Goal: Task Accomplishment & Management: Manage account settings

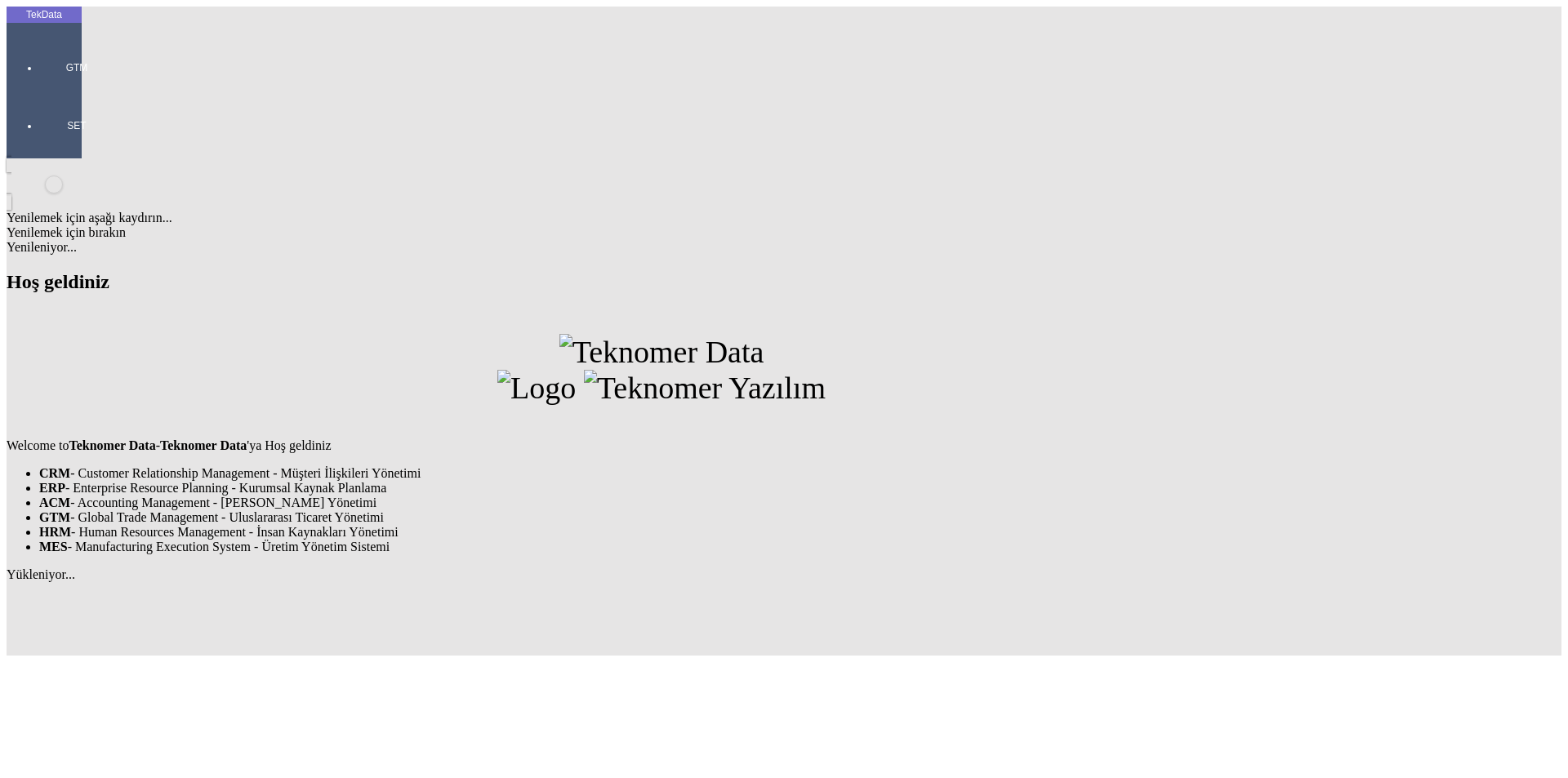
click at [56, 91] on div at bounding box center [77, 91] width 75 height 0
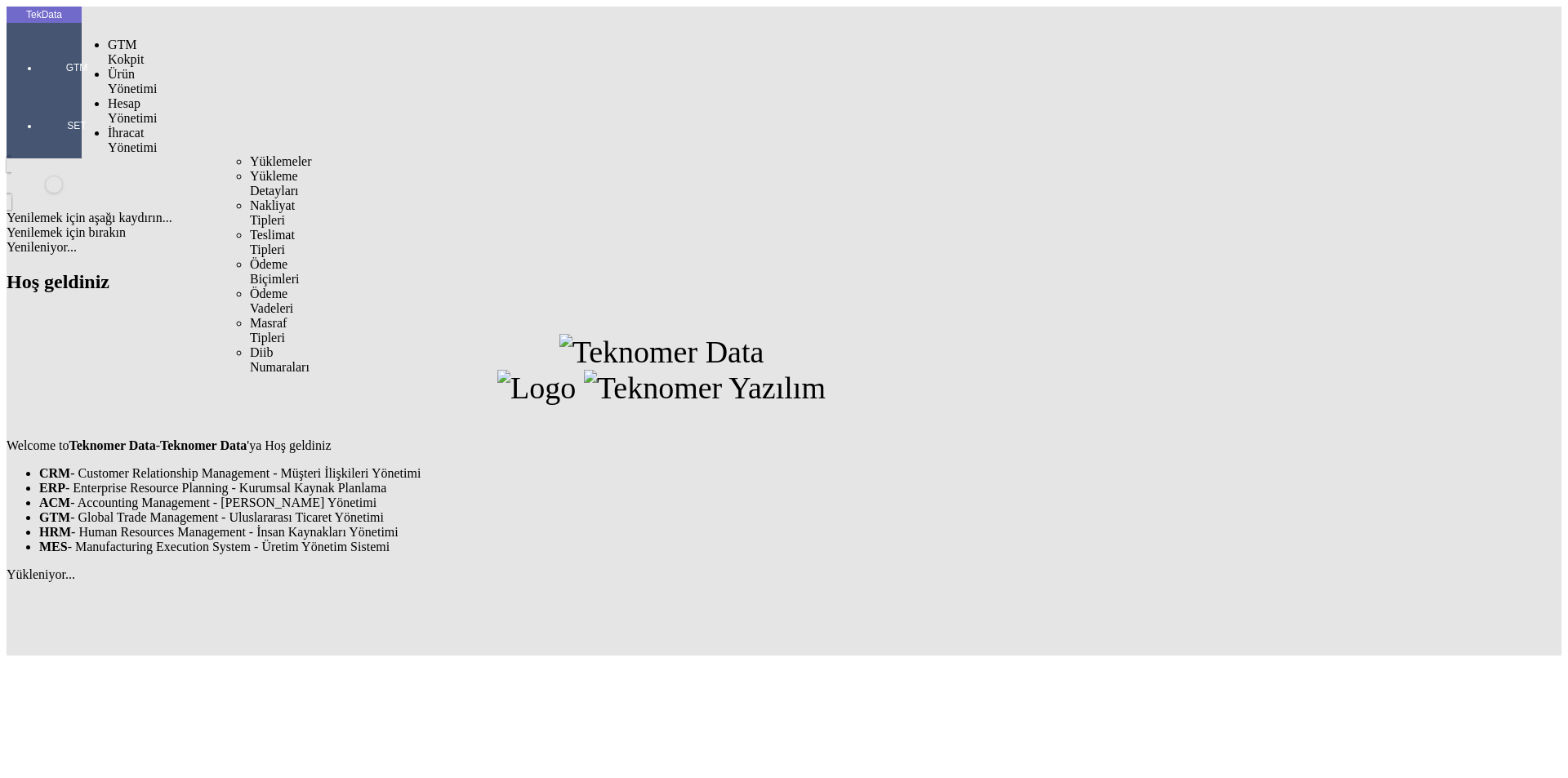
drag, startPoint x: 121, startPoint y: 97, endPoint x: 207, endPoint y: 90, distance: 86.3
click at [128, 126] on span "İhracat Yönetimi" at bounding box center [133, 140] width 49 height 29
click at [249, 155] on span "Yüklemeler" at bounding box center [281, 161] width 62 height 14
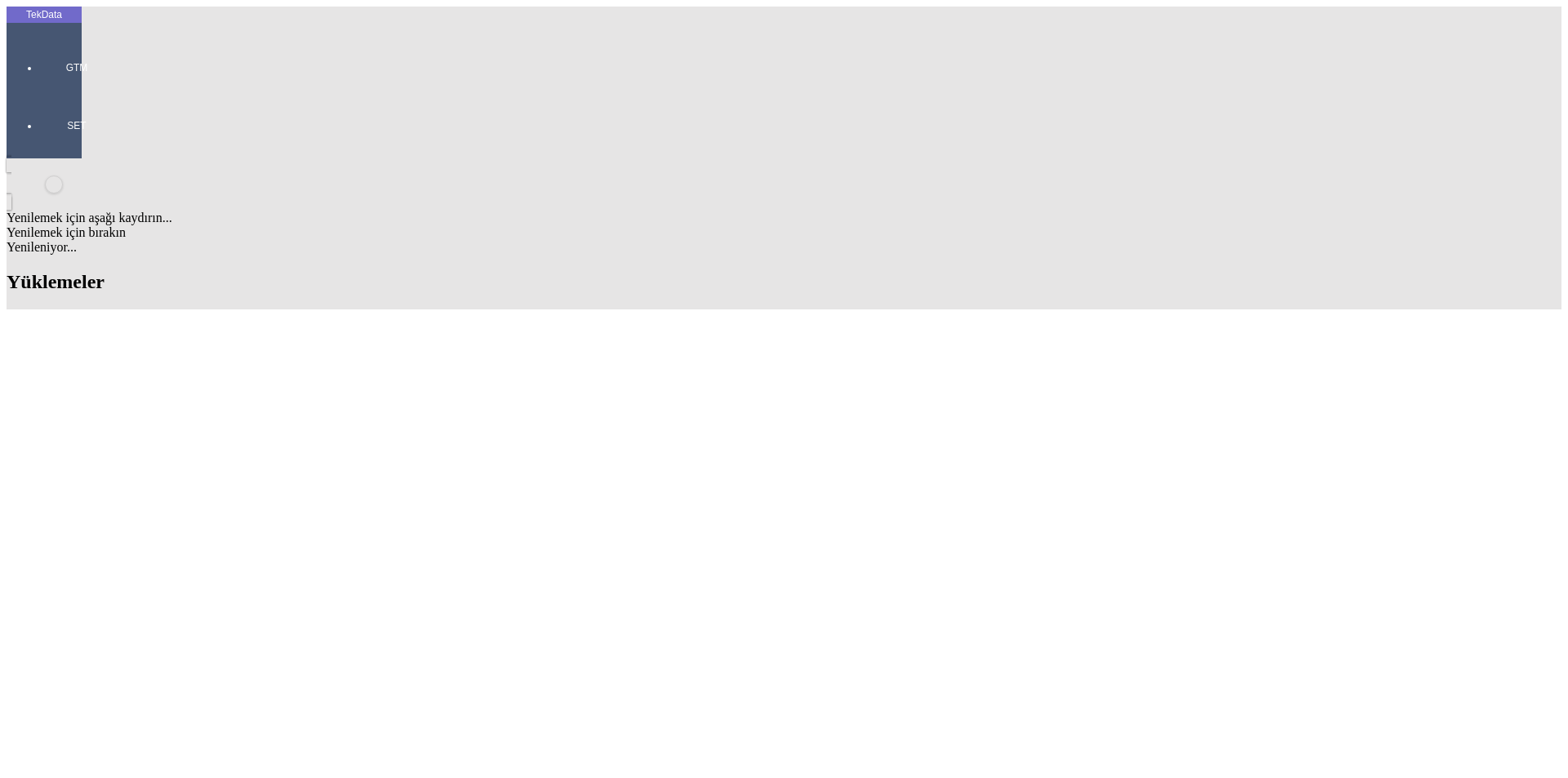
scroll to position [898, 0]
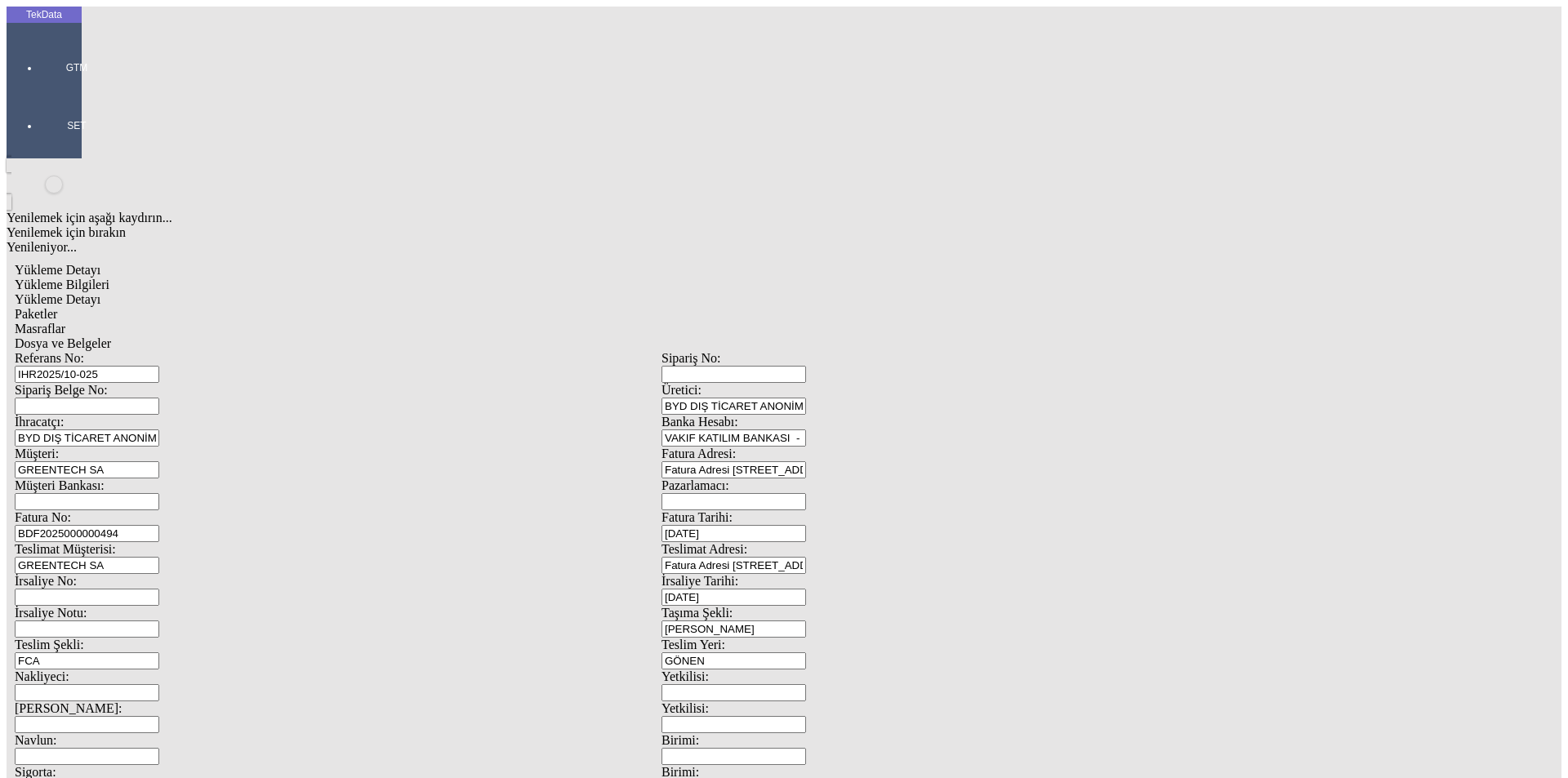
click at [159, 366] on input "IHR2025/10-025" at bounding box center [87, 374] width 145 height 17
type input "IHR2025/10-029"
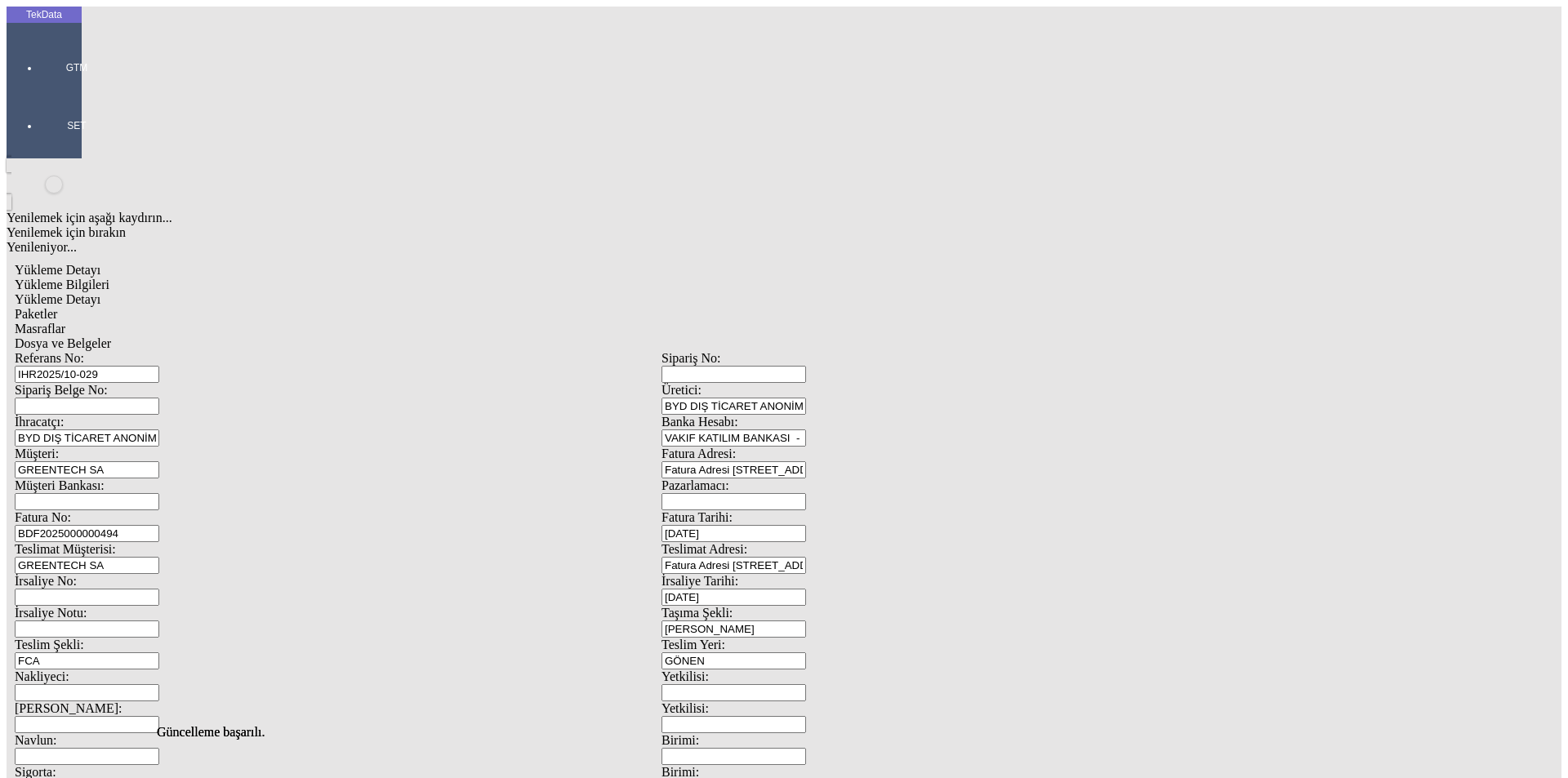
scroll to position [0, 0]
click at [111, 336] on span "Dosya ve Belgeler" at bounding box center [63, 343] width 97 height 14
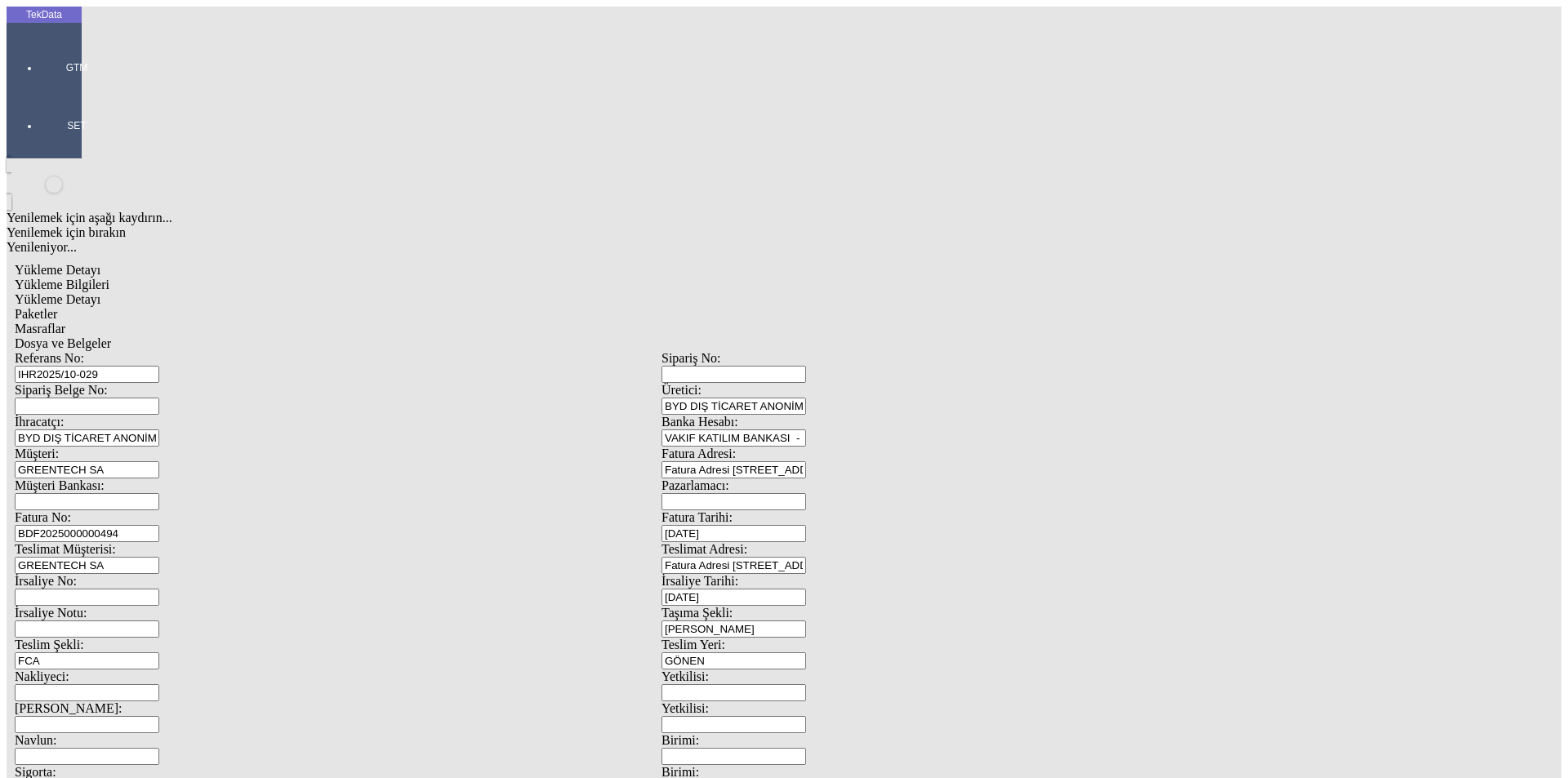
click at [110, 277] on span "Yükleme Bilgileri" at bounding box center [62, 284] width 95 height 14
drag, startPoint x: 28, startPoint y: 39, endPoint x: 113, endPoint y: 83, distance: 95.7
click at [39, 91] on div at bounding box center [77, 91] width 75 height 0
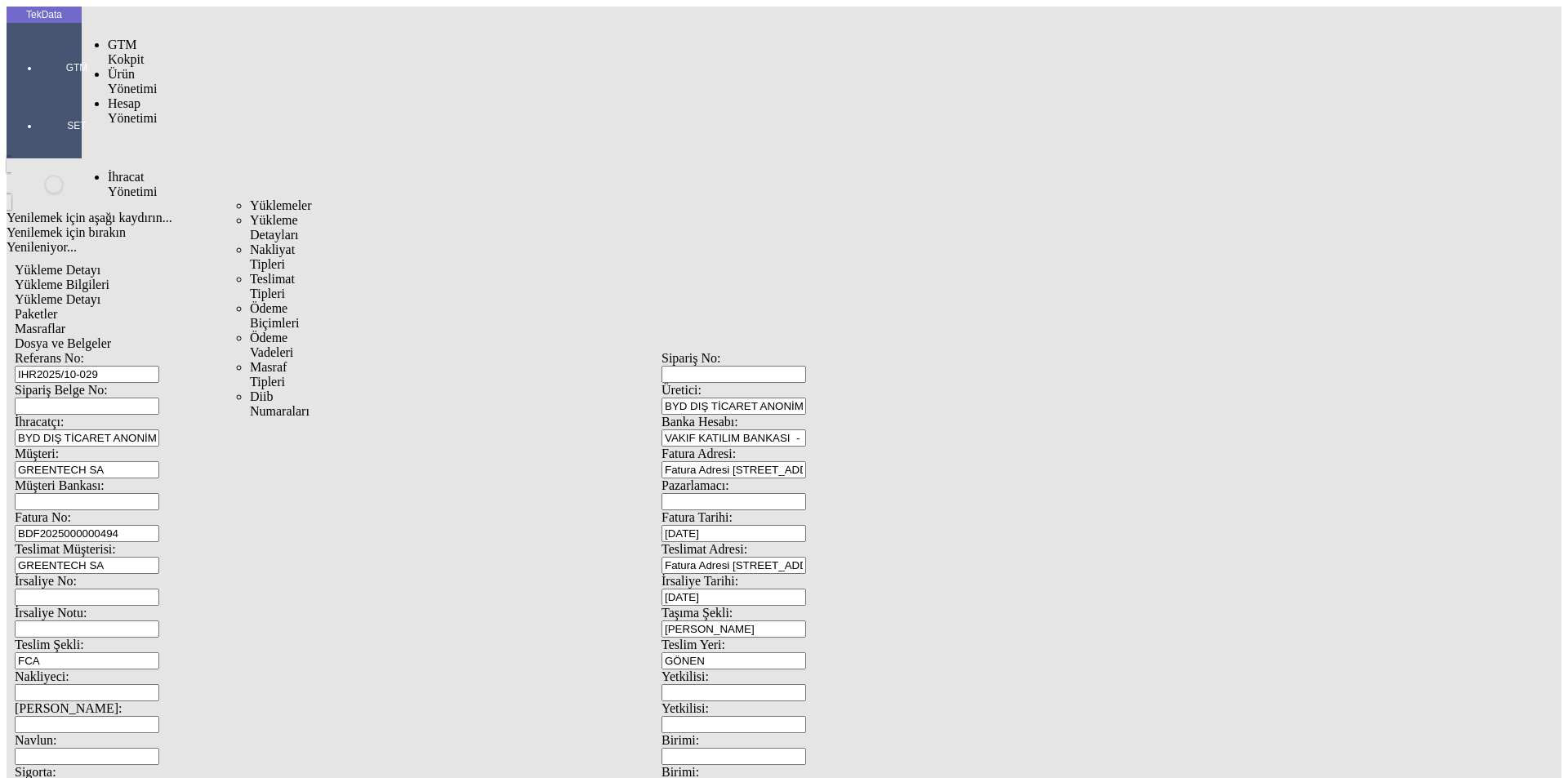
drag, startPoint x: 124, startPoint y: 96, endPoint x: 143, endPoint y: 99, distance: 19.2
click at [125, 170] on span "İhracat Yönetimi" at bounding box center [133, 184] width 49 height 29
click at [249, 199] on span "Yüklemeler" at bounding box center [281, 205] width 62 height 14
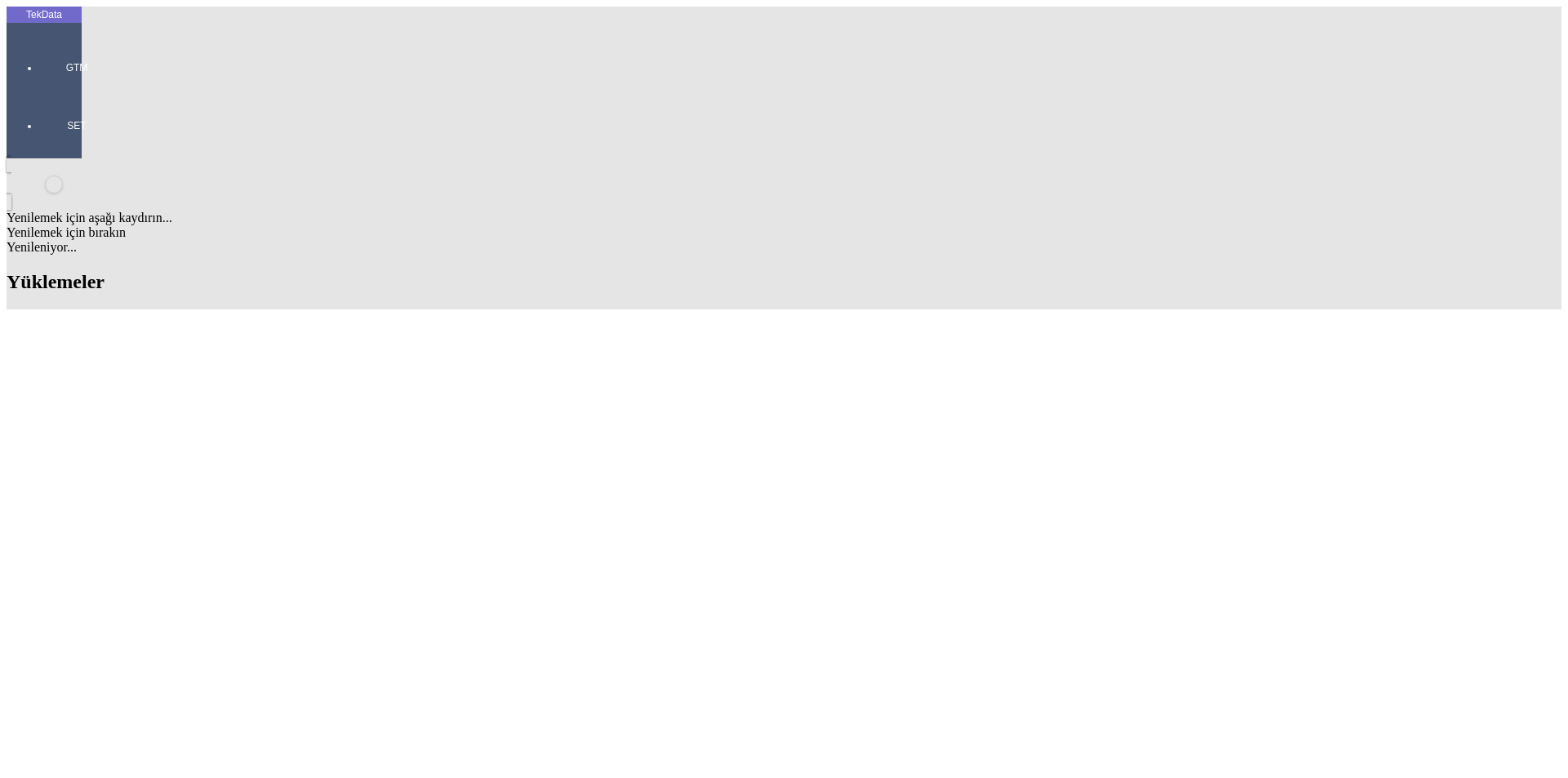
scroll to position [980, 0]
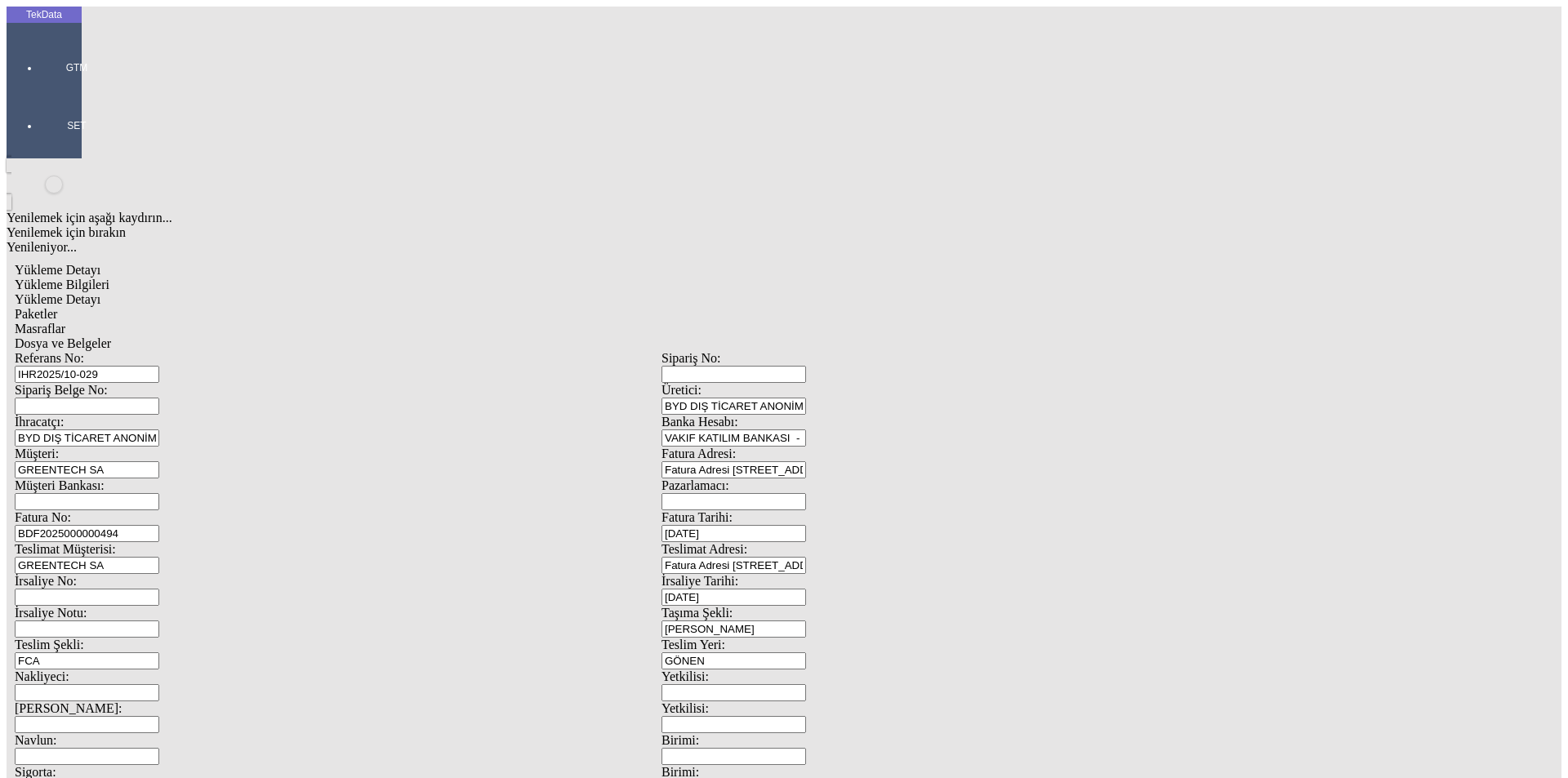
scroll to position [141, 0]
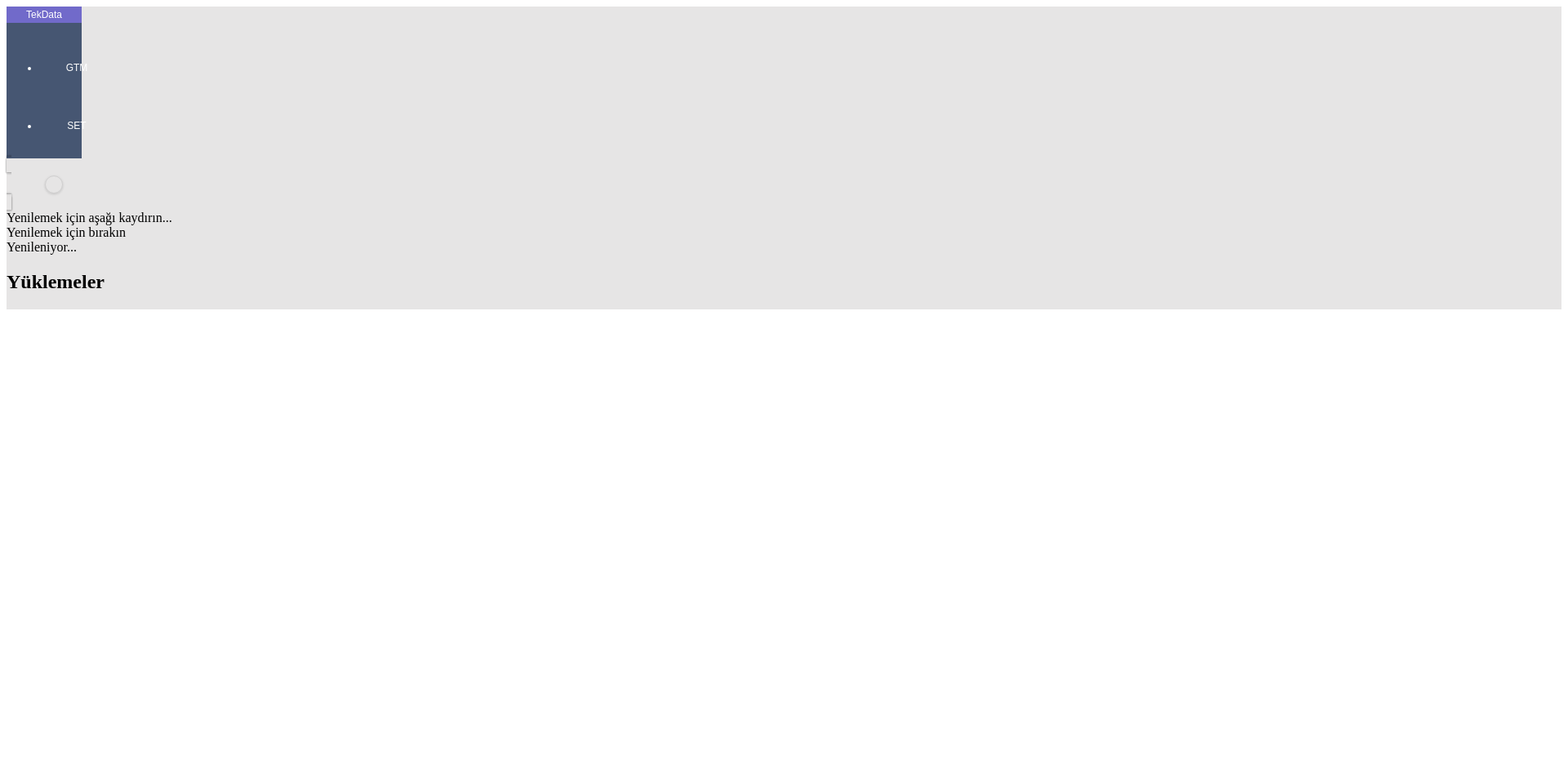
scroll to position [898, 0]
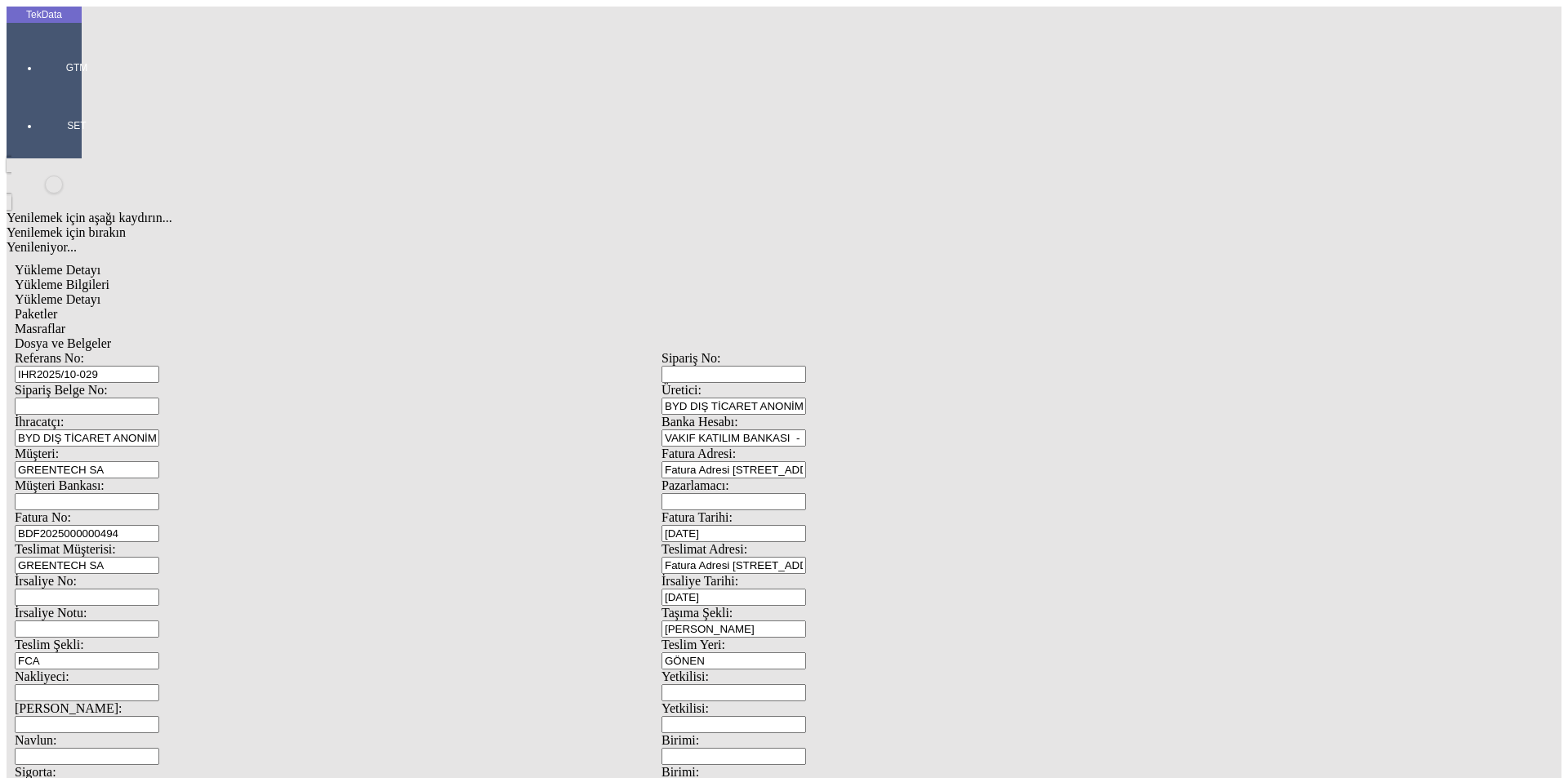
drag, startPoint x: 1443, startPoint y: 532, endPoint x: 887, endPoint y: 281, distance: 610.0
click at [887, 510] on div "Fatura Tarihi: [DATE]" at bounding box center [985, 526] width 647 height 32
type input "[DATE]"
drag, startPoint x: 993, startPoint y: 332, endPoint x: 815, endPoint y: 335, distance: 178.0
click at [815, 574] on div "İrsaliye Tarihi: [DATE]" at bounding box center [985, 590] width 647 height 32
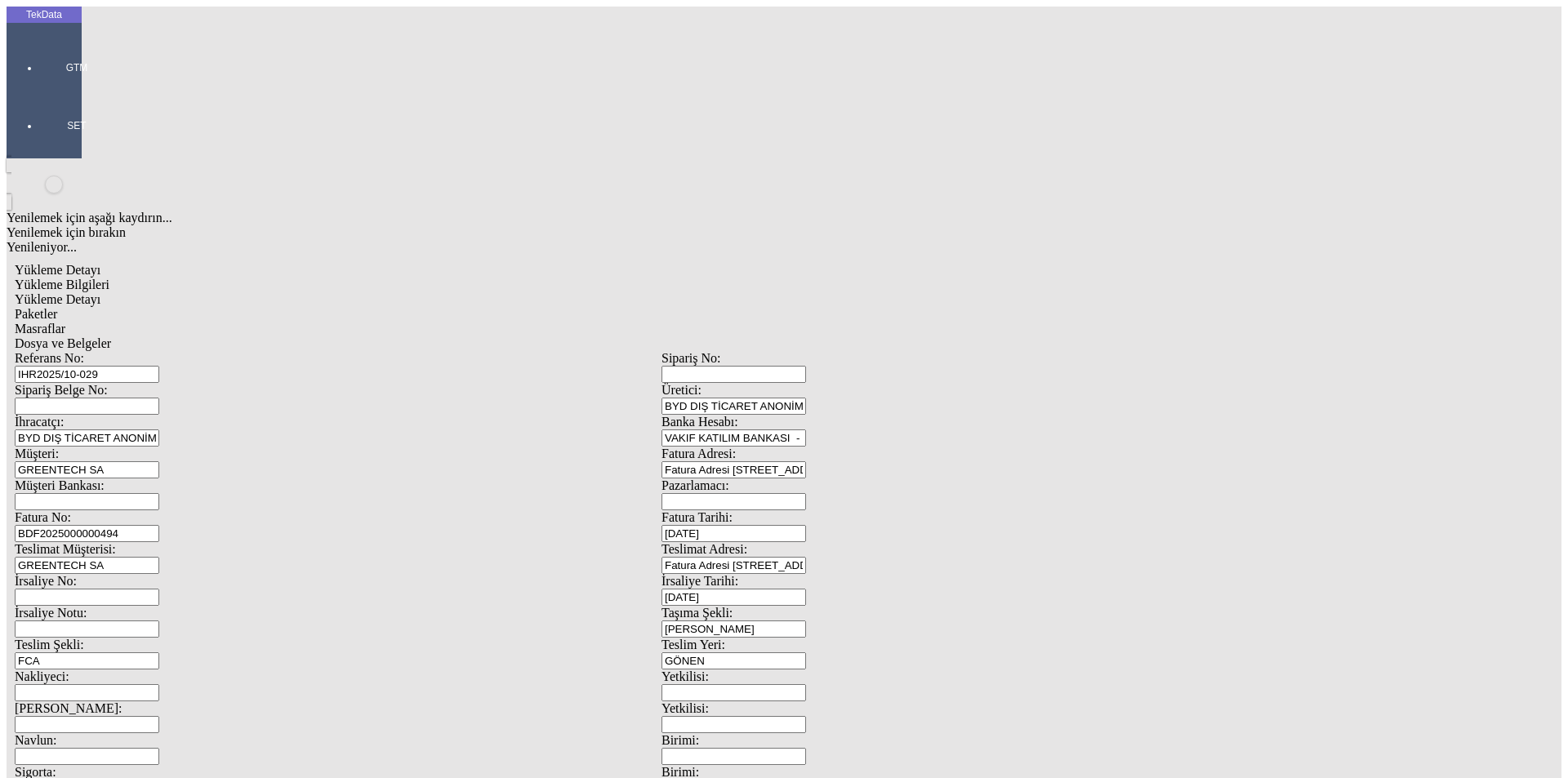
scroll to position [141, 0]
type input "[DATE]"
drag, startPoint x: 287, startPoint y: 418, endPoint x: 157, endPoint y: 404, distance: 130.8
type input "[DATE]"
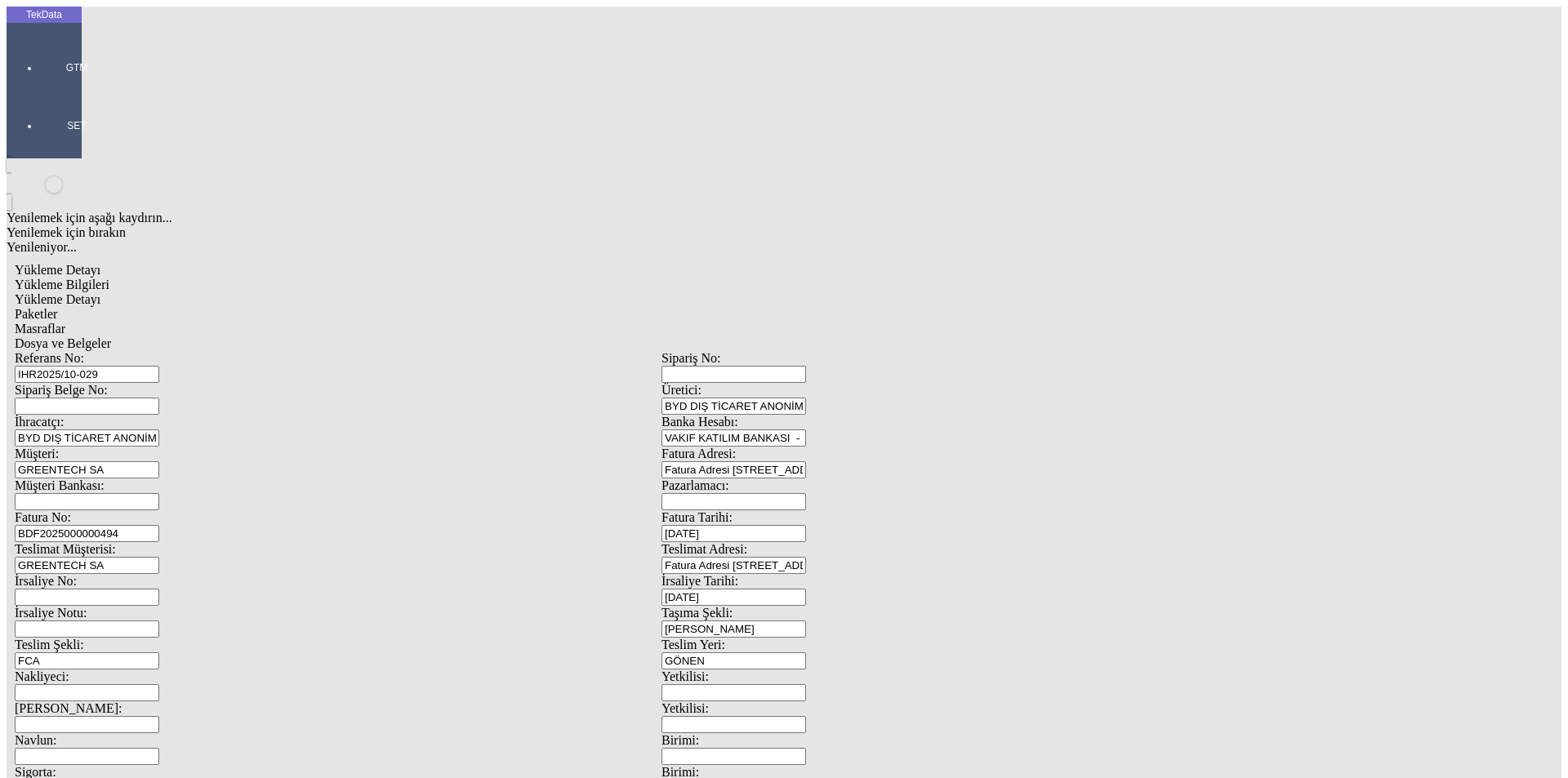
drag, startPoint x: 294, startPoint y: 555, endPoint x: 193, endPoint y: 551, distance: 101.1
drag, startPoint x: 310, startPoint y: 567, endPoint x: 89, endPoint y: 578, distance: 221.3
click at [89, 580] on div "Referans No: IHR2025/10-029 Sipariş No: Sipariş Belge No: Üretici: BYD DIŞ TİCA…" at bounding box center [661, 733] width 1293 height 764
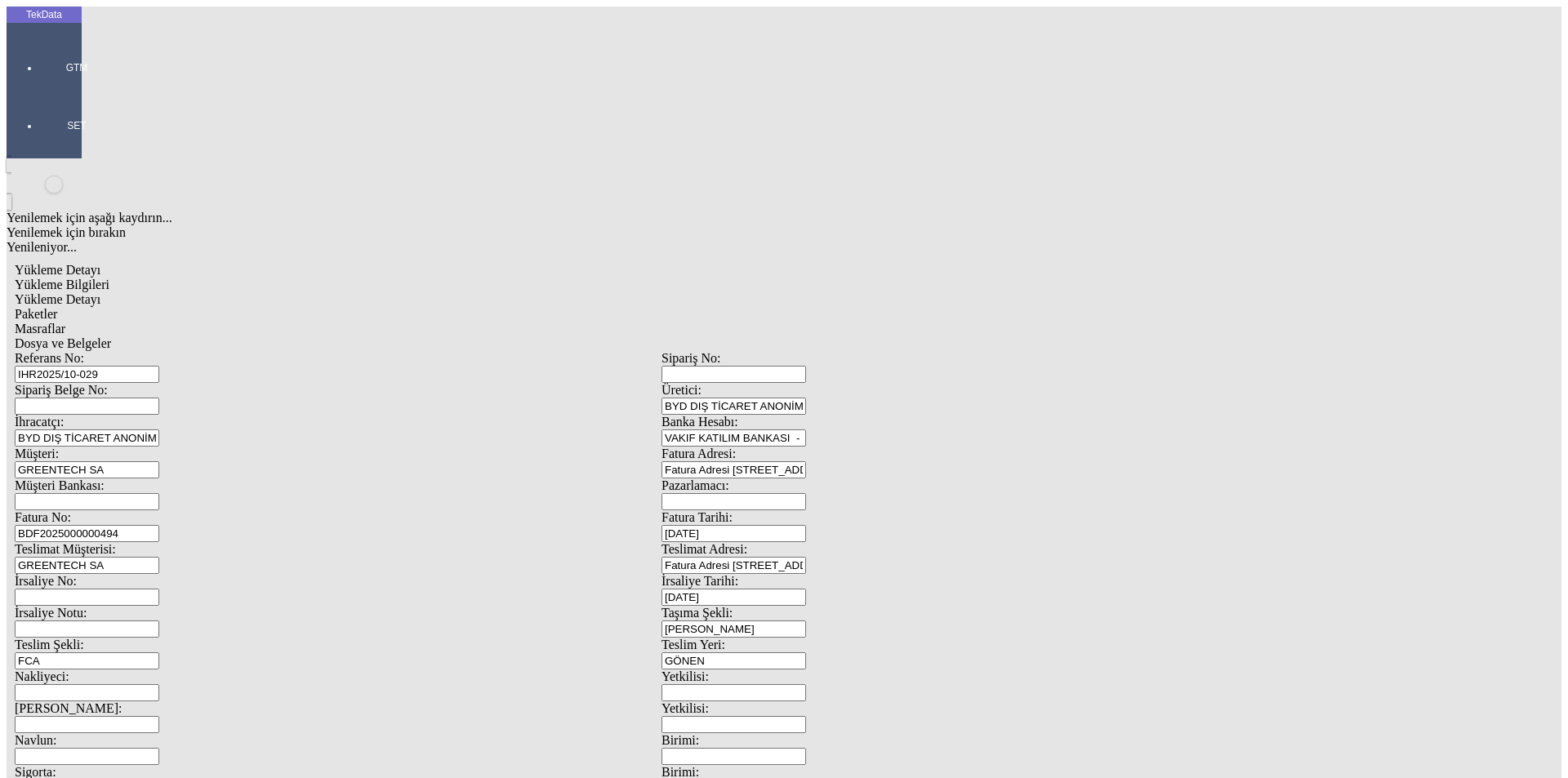
type input "[DATE]"
click at [159, 525] on input "BDF2025000000494" at bounding box center [87, 533] width 145 height 17
type input "BDF2025000000495"
click at [159, 366] on input "IHR2025/10-029" at bounding box center [87, 374] width 145 height 17
drag, startPoint x: 337, startPoint y: 305, endPoint x: 139, endPoint y: 300, distance: 198.1
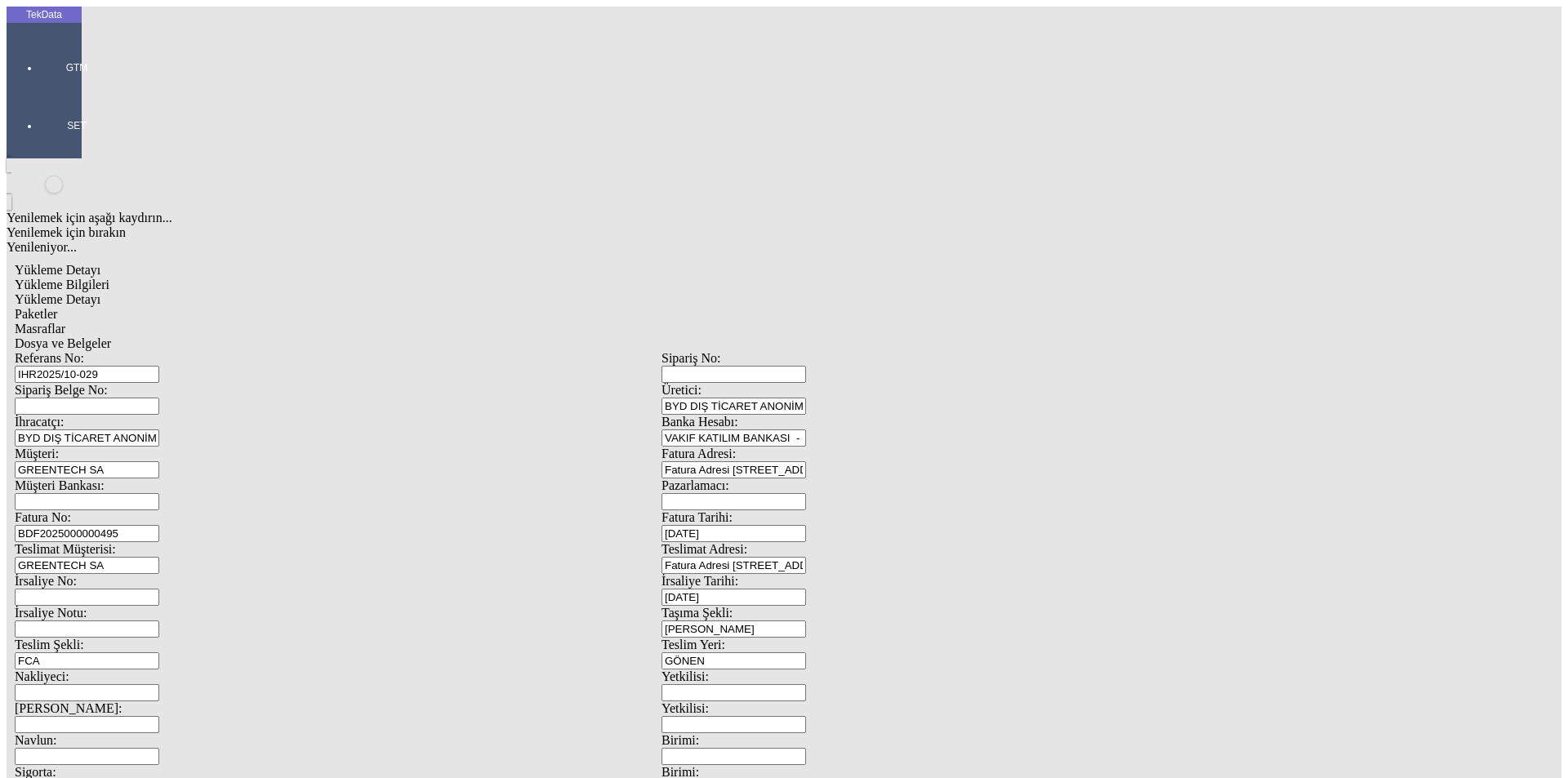
click at [139, 542] on div "Teslimat Müşterisi: GREENTECH SA" at bounding box center [338, 558] width 647 height 32
click at [299, 389] on div "GREENTECH SA." at bounding box center [511, 396] width 586 height 15
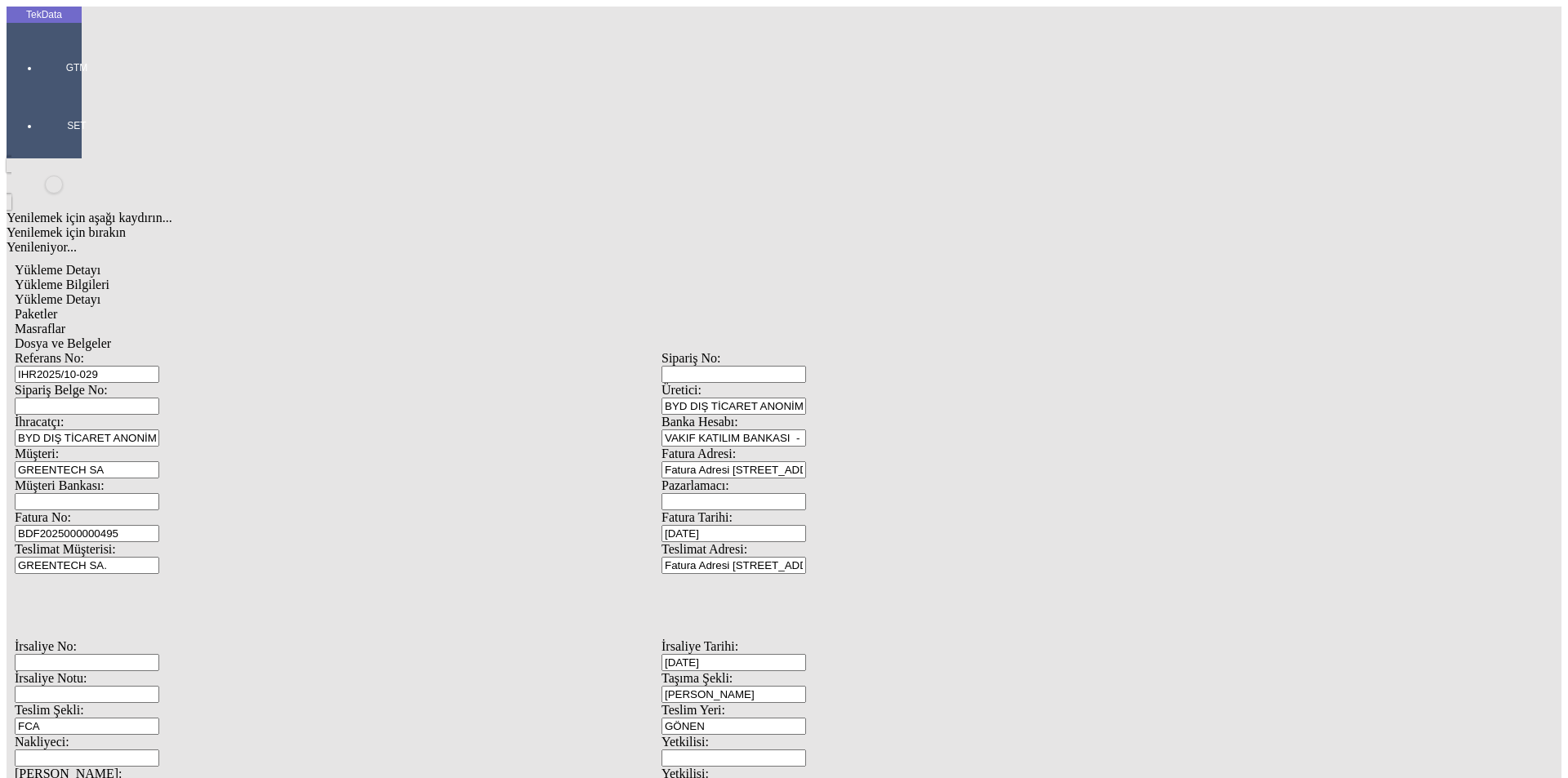
type input "GREENTECH SA."
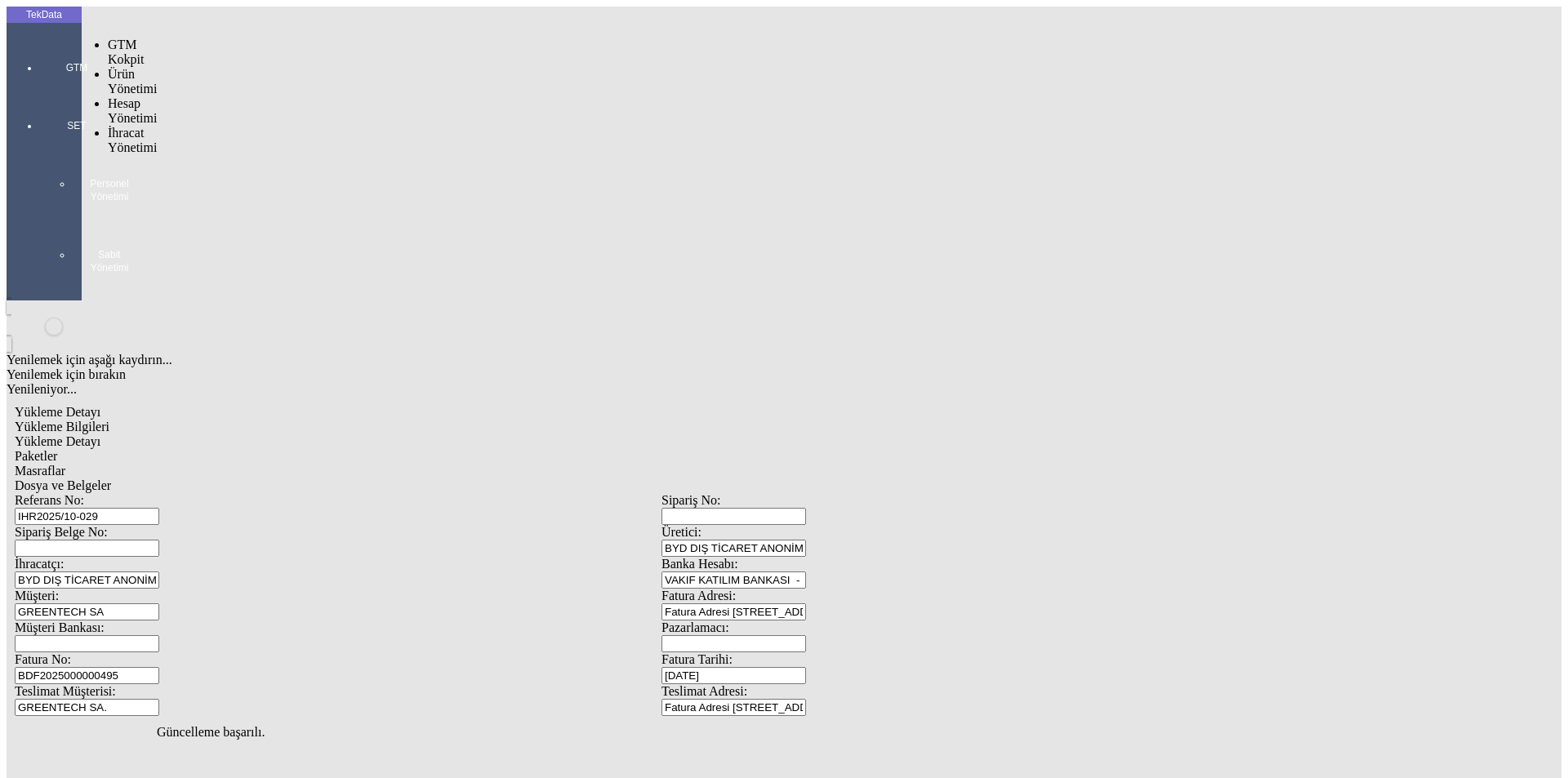
click at [39, 91] on div at bounding box center [77, 91] width 75 height 0
click at [108, 170] on span "İhracat Yönetimi" at bounding box center [133, 184] width 49 height 29
click at [249, 199] on span "Yüklemeler" at bounding box center [281, 205] width 62 height 14
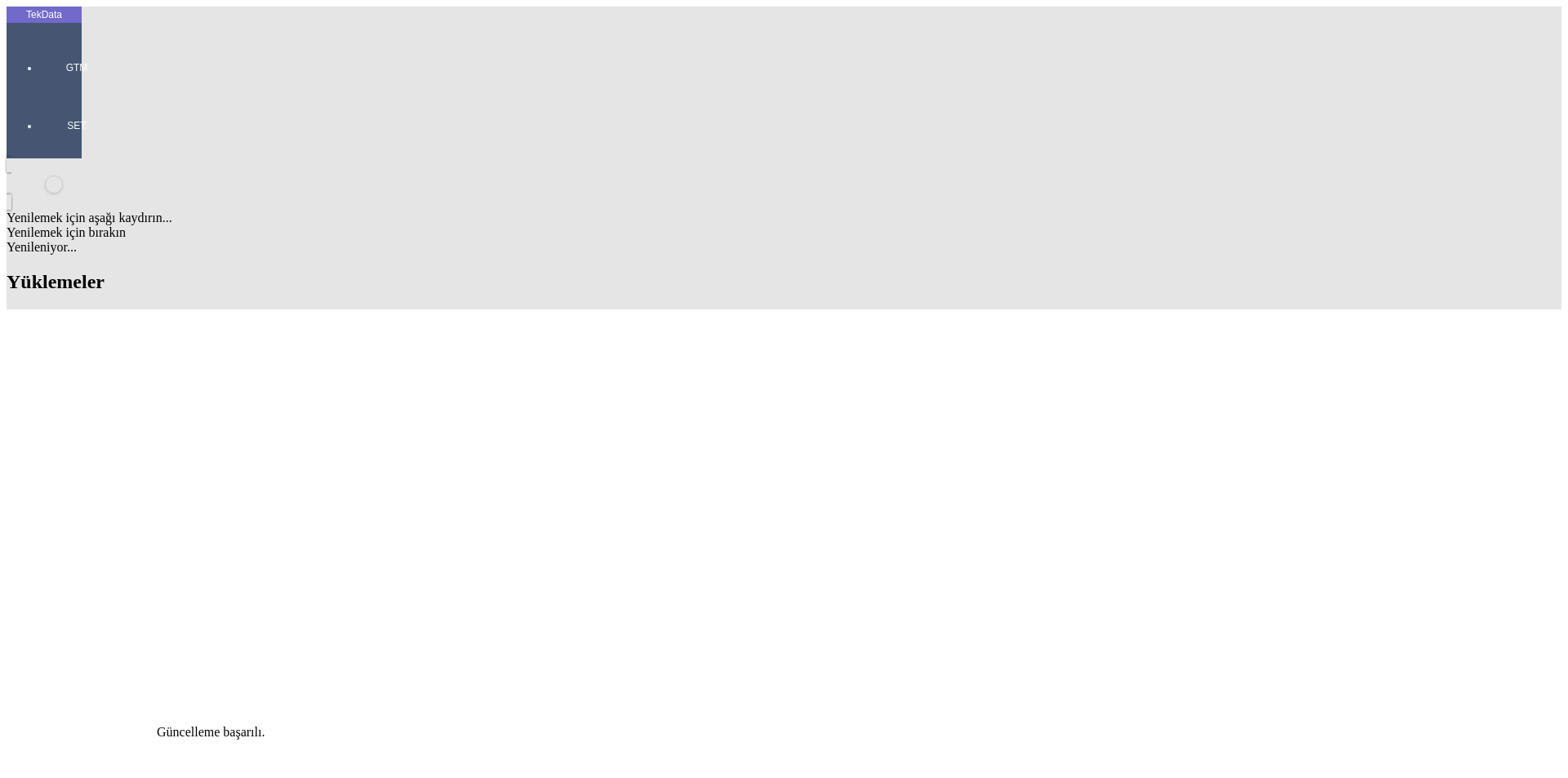
scroll to position [1225, 0]
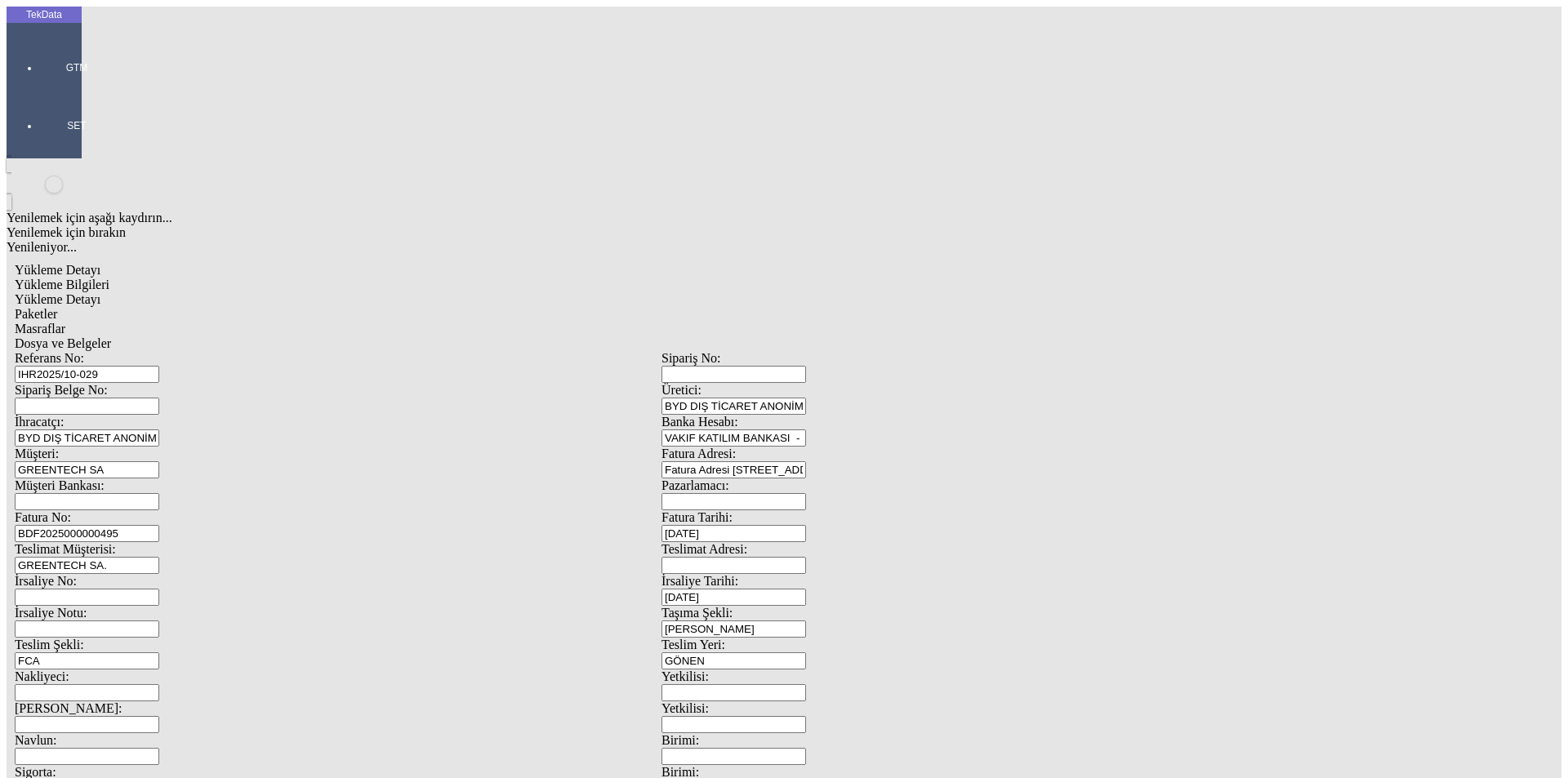
click at [806, 557] on input "Teslimat Adresi:" at bounding box center [734, 565] width 145 height 17
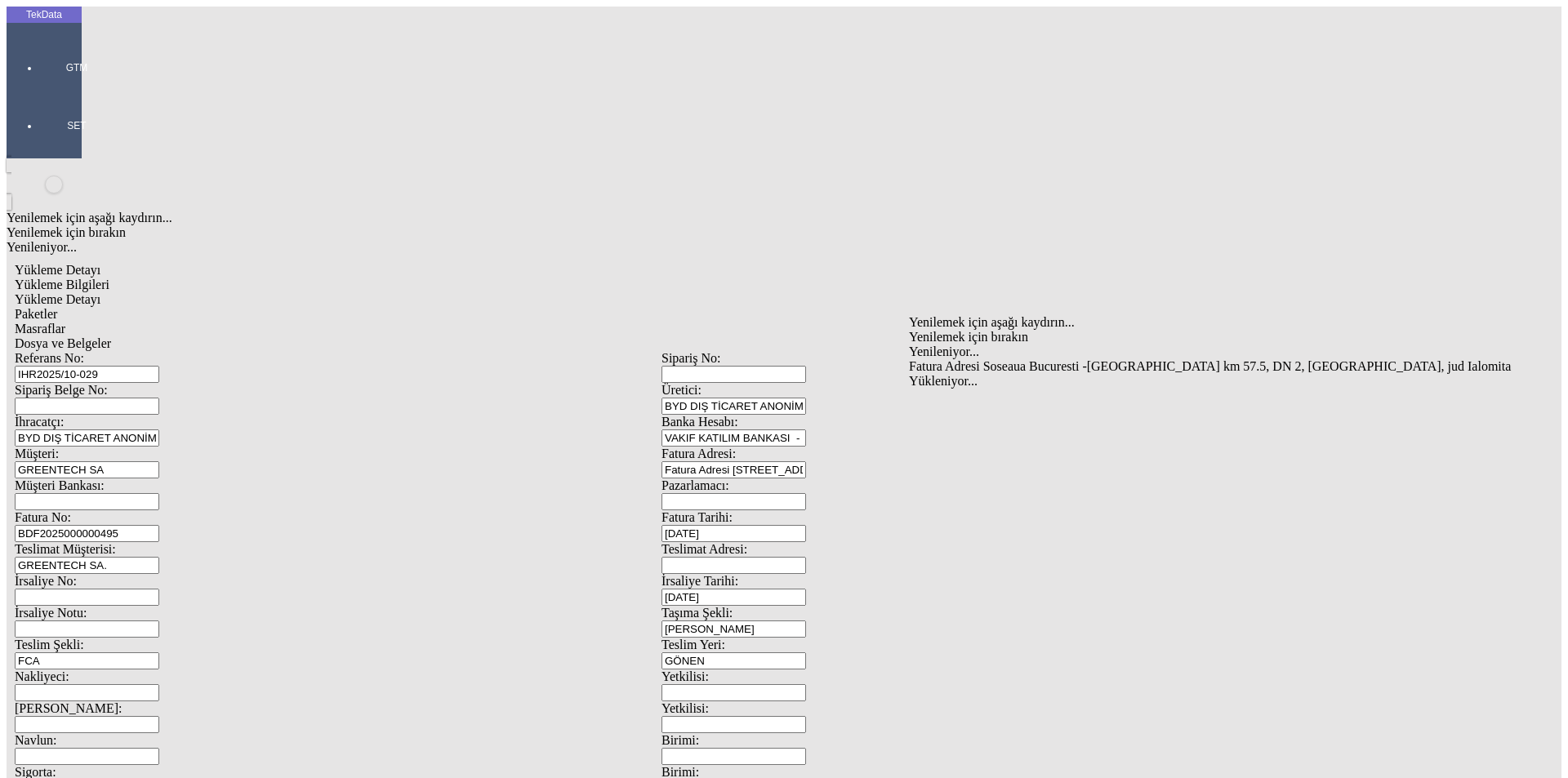
click at [950, 359] on div "Fatura Adresi Soseaua Bucuresti -[GEOGRAPHIC_DATA] km 57.5, DN 2, [GEOGRAPHIC_D…" at bounding box center [1221, 367] width 626 height 15
type input "Fatura Adresi Soseaua Bucuresti -[GEOGRAPHIC_DATA] km 57.5, DN 2, [GEOGRAPHIC_D…"
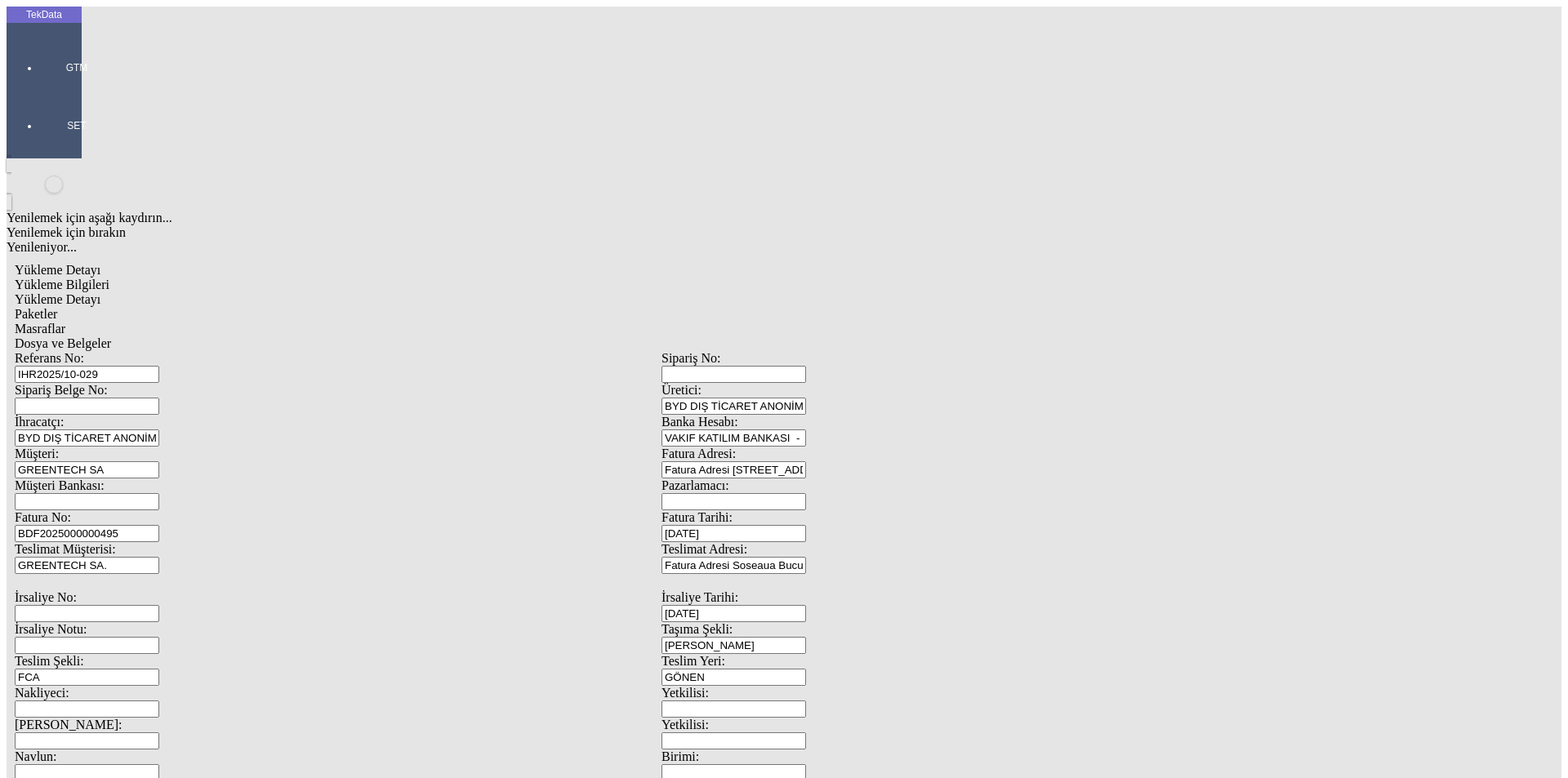
scroll to position [141, 0]
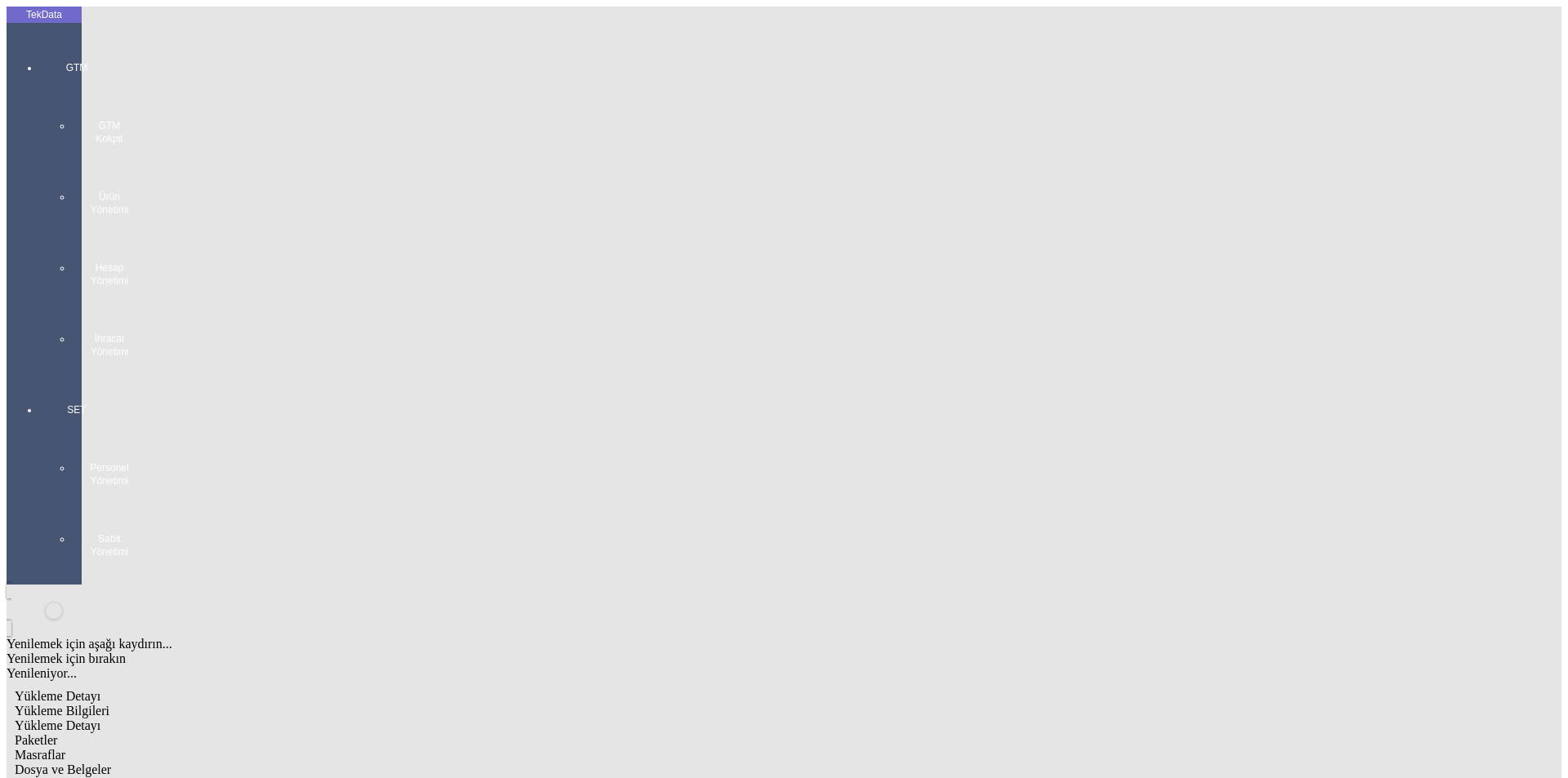
click at [579, 762] on div "Dosya ve Belgeler" at bounding box center [661, 770] width 1293 height 15
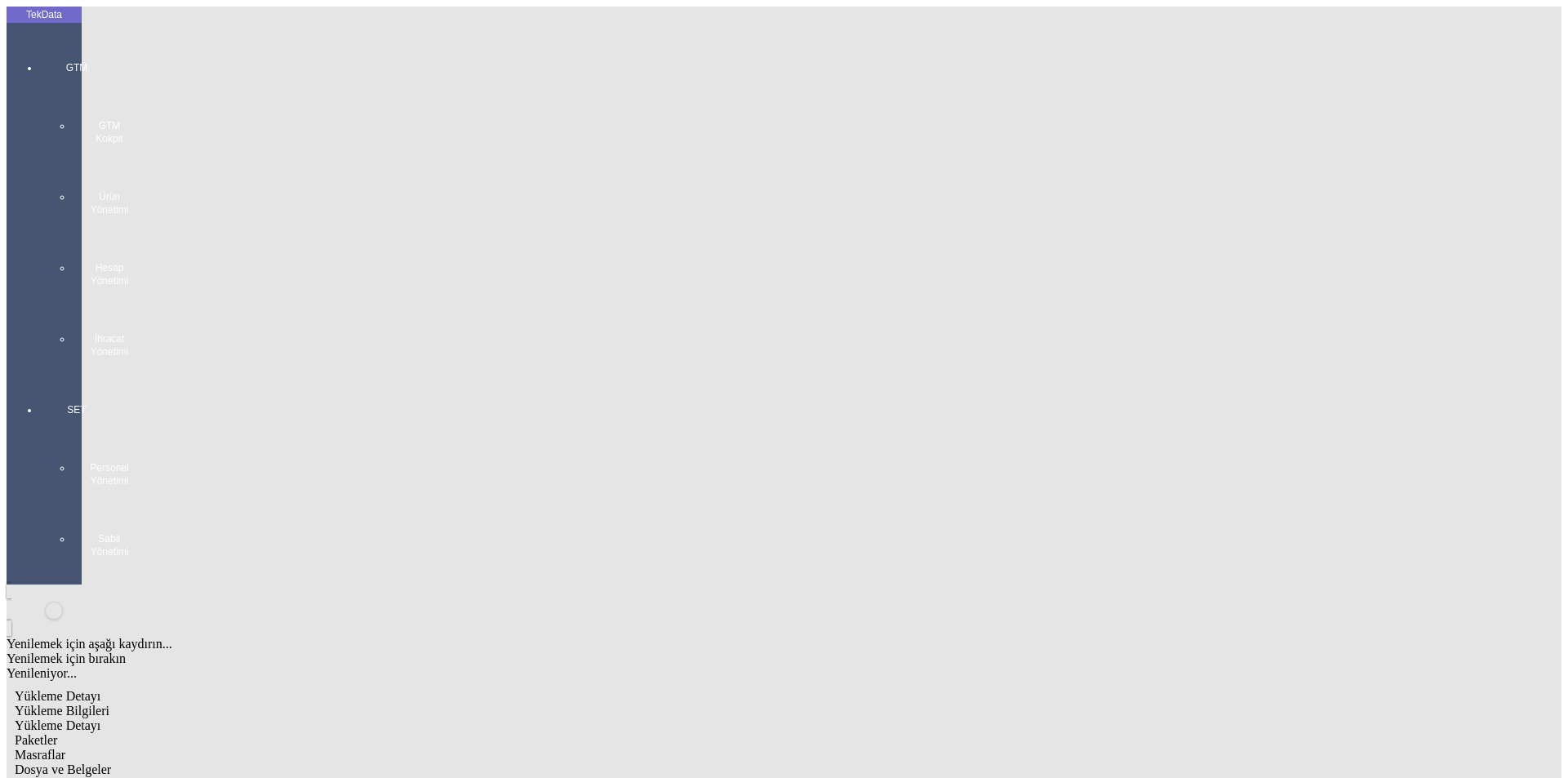
click at [111, 762] on span "Dosya ve Belgeler" at bounding box center [63, 769] width 97 height 14
click at [39, 375] on div at bounding box center [77, 375] width 75 height 0
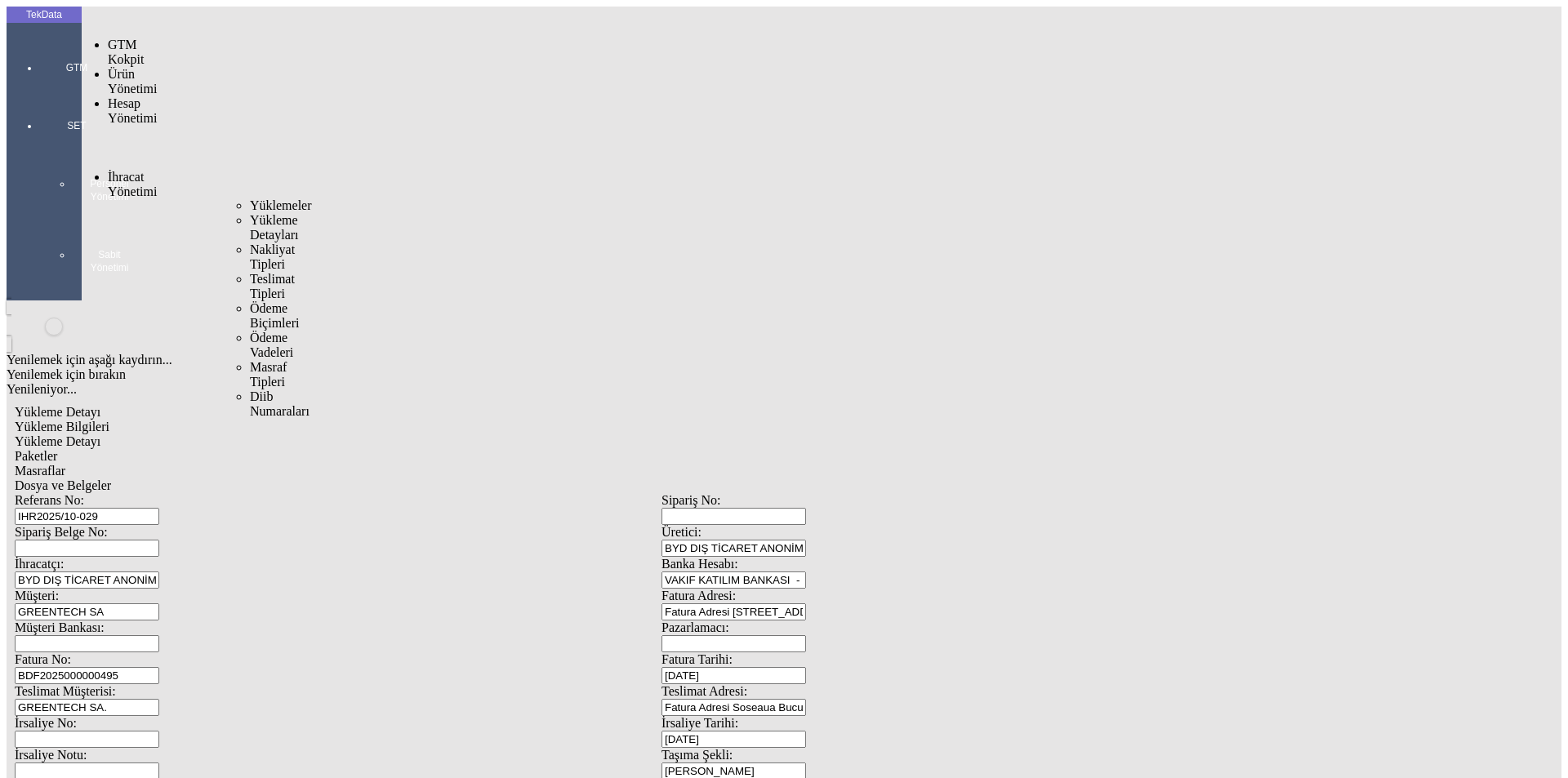
drag, startPoint x: 112, startPoint y: 91, endPoint x: 122, endPoint y: 92, distance: 10.0
click at [114, 170] on span "İhracat Yönetimi" at bounding box center [133, 184] width 49 height 29
click at [249, 199] on span "Yüklemeler" at bounding box center [281, 205] width 62 height 14
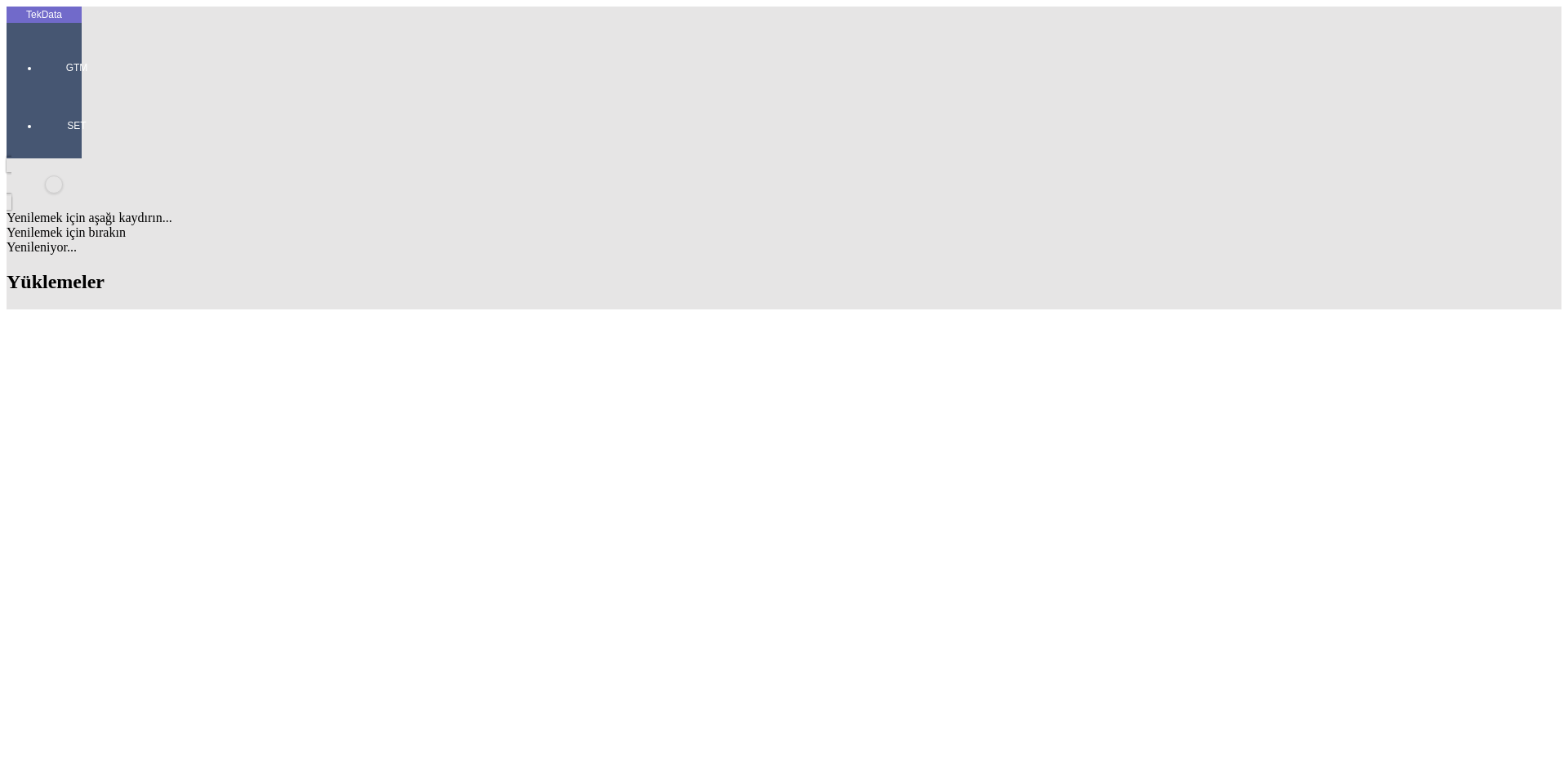
scroll to position [816, 0]
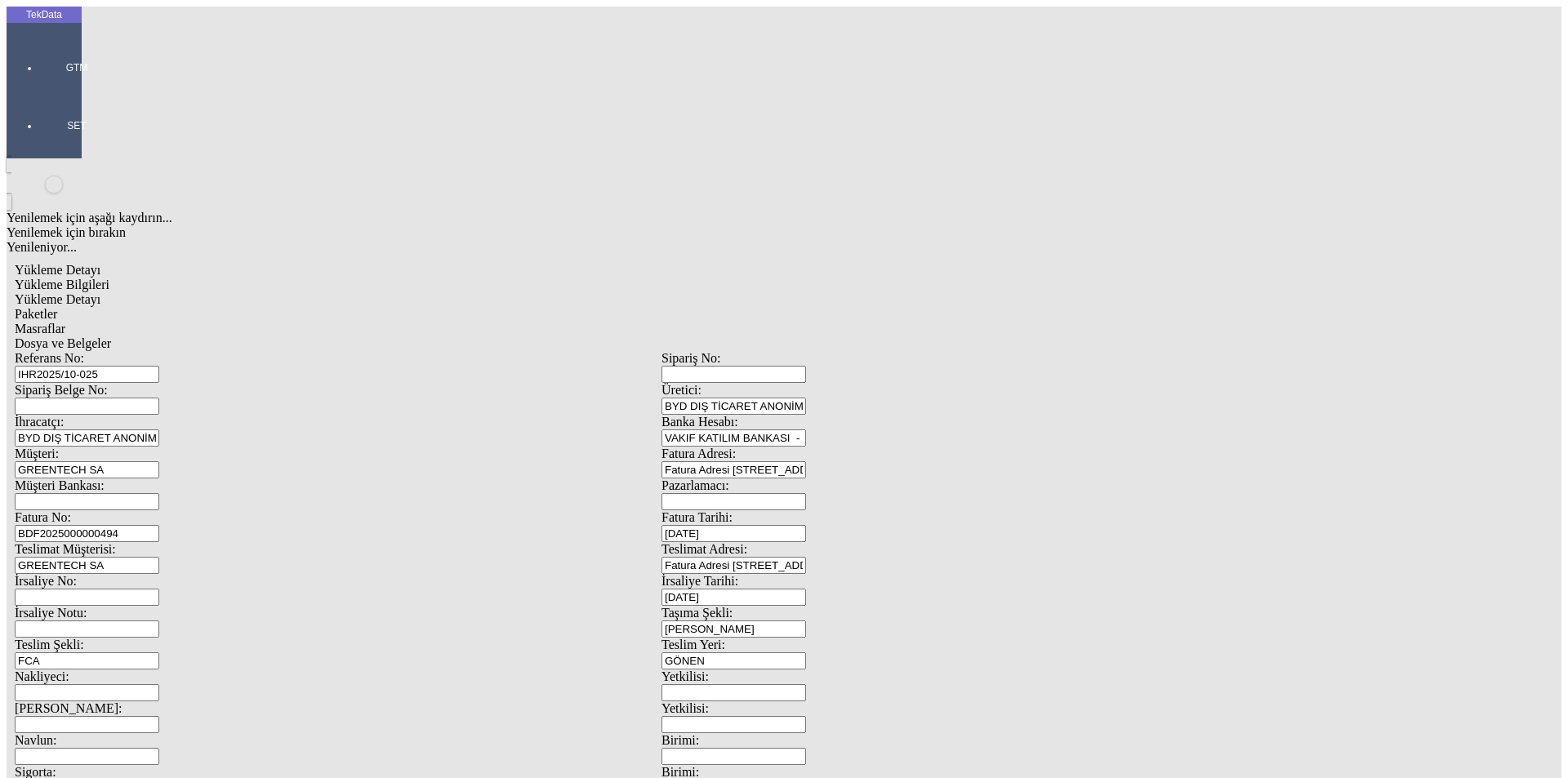
click at [111, 336] on span "Dosya ve Belgeler" at bounding box center [63, 343] width 97 height 14
drag, startPoint x: 425, startPoint y: 191, endPoint x: 444, endPoint y: 190, distance: 19.0
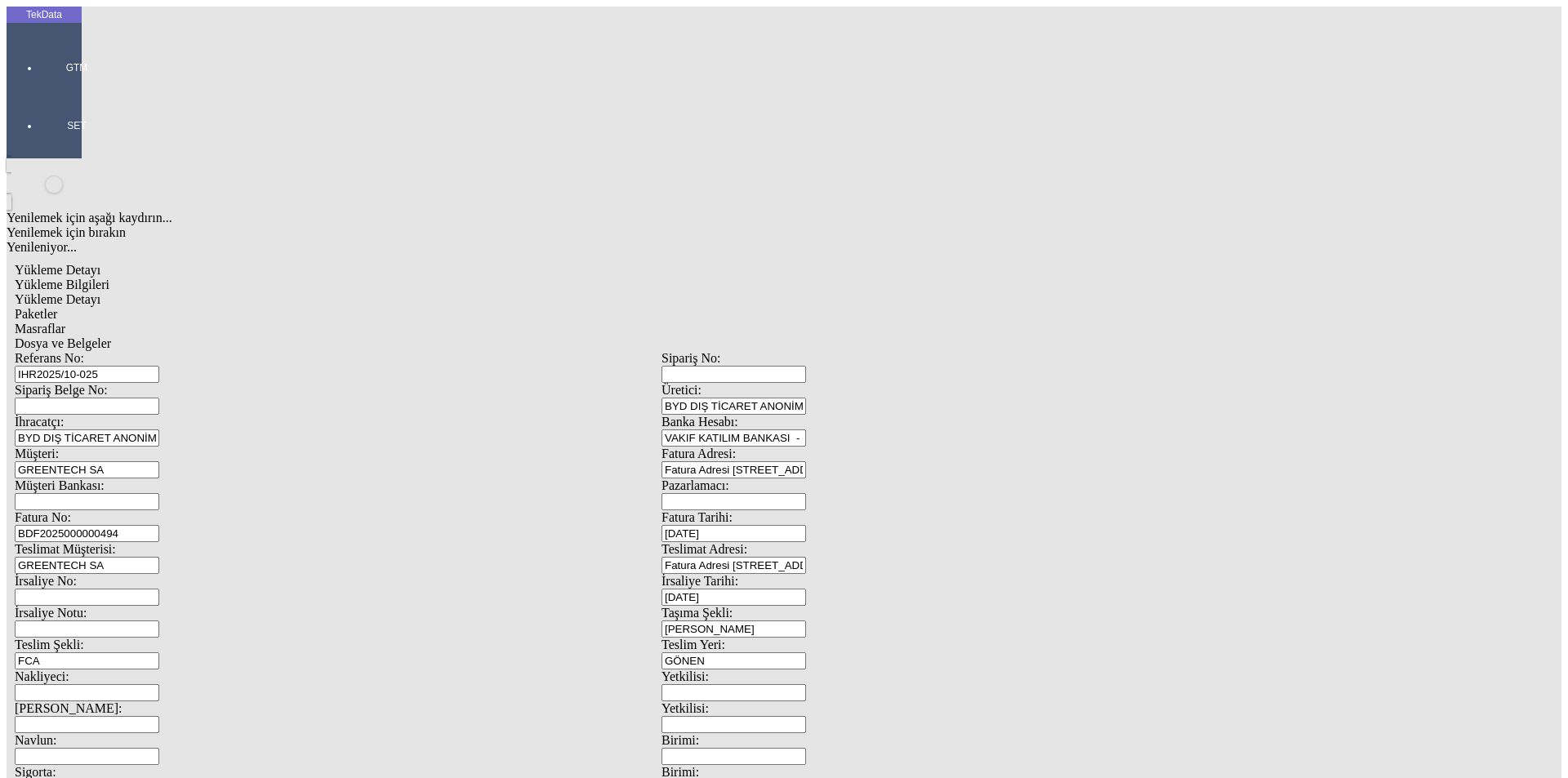
click at [141, 277] on div "Yükleme Bilgileri" at bounding box center [661, 285] width 1293 height 15
drag, startPoint x: 342, startPoint y: 114, endPoint x: 182, endPoint y: 116, distance: 160.0
click at [182, 351] on div "Referans No: IHR2025/10-025" at bounding box center [338, 367] width 647 height 32
click at [39, 91] on div at bounding box center [77, 91] width 75 height 0
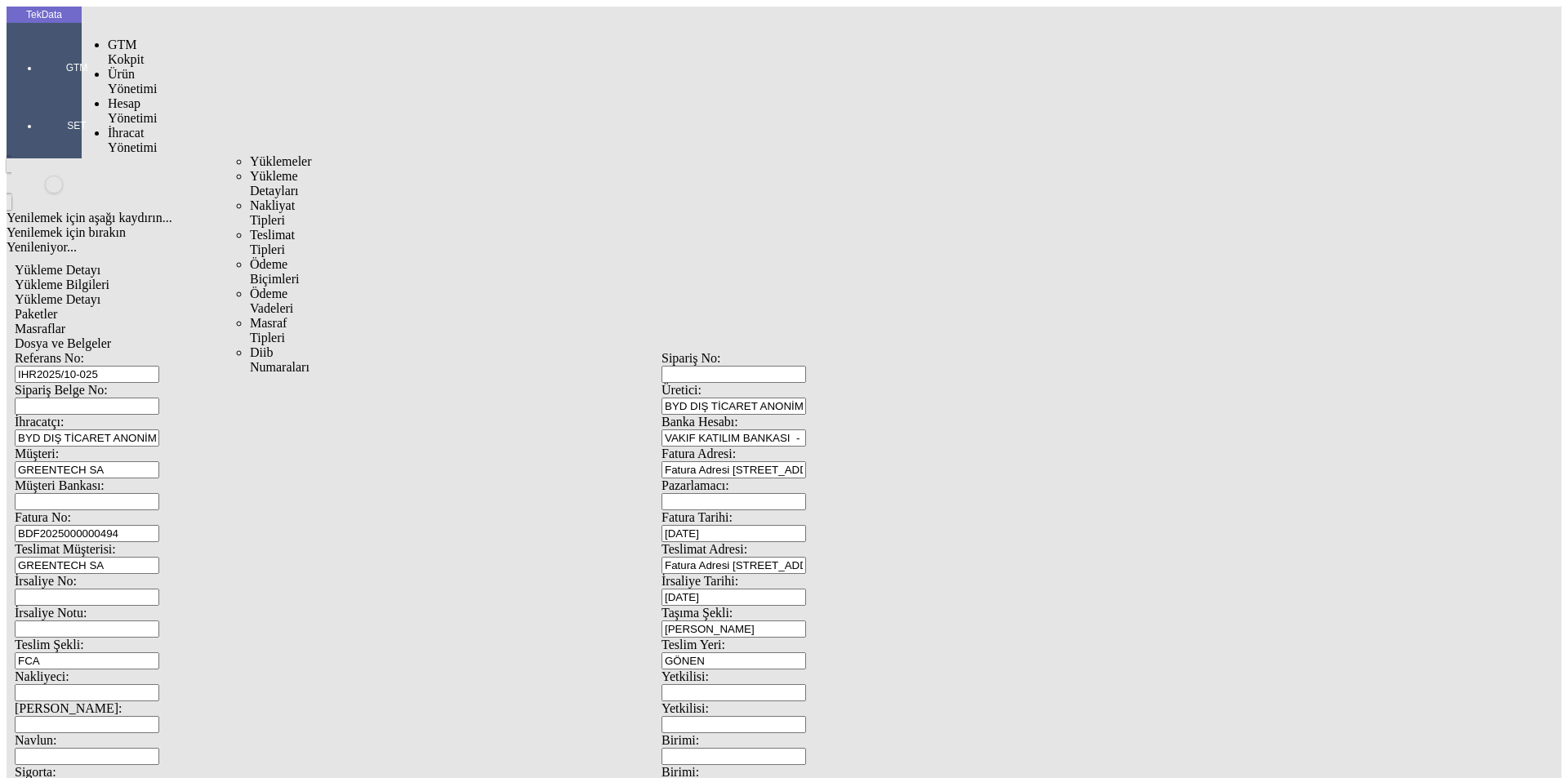
click at [117, 126] on span "İhracat Yönetimi" at bounding box center [133, 140] width 49 height 29
click at [249, 155] on span "Yüklemeler" at bounding box center [281, 161] width 62 height 14
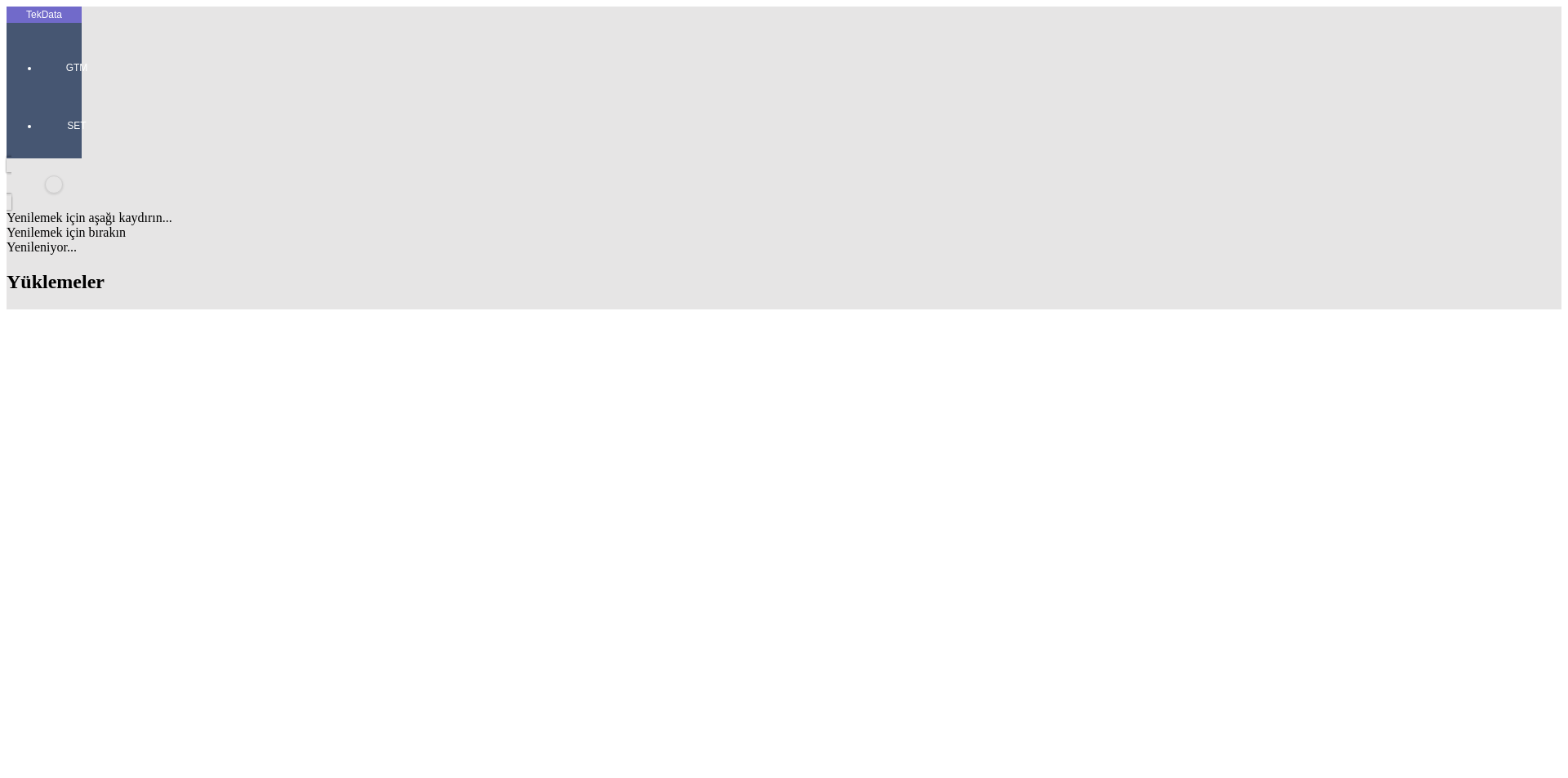
scroll to position [1062, 0]
drag, startPoint x: 683, startPoint y: 304, endPoint x: 771, endPoint y: 304, distance: 88.0
copy td "BDF2025000000493"
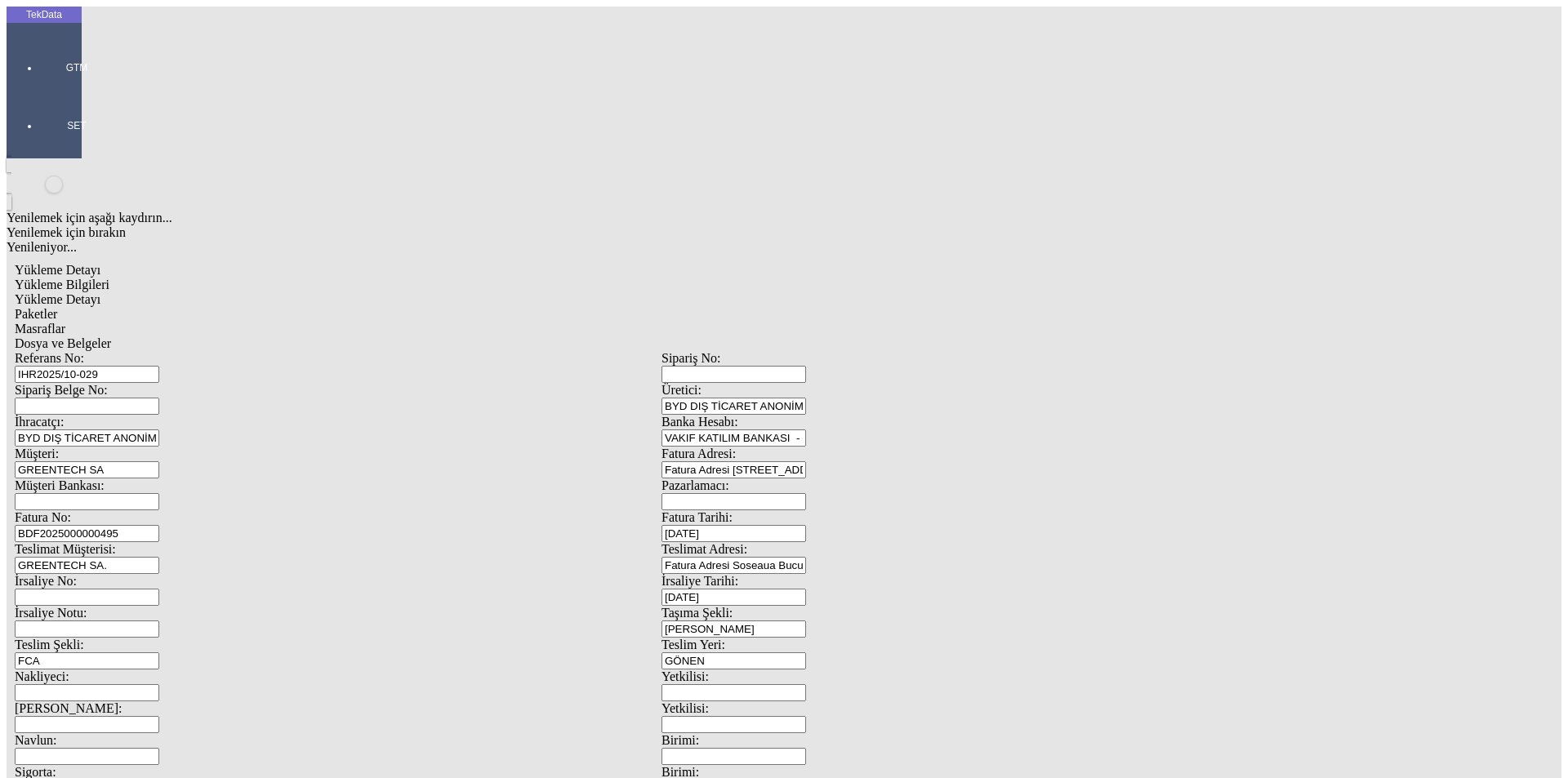
click at [101, 292] on span "Yükleme Detayı" at bounding box center [57, 299] width 86 height 14
click at [57, 307] on span "Paketler" at bounding box center [36, 313] width 43 height 14
click at [65, 322] on span "Masraflar" at bounding box center [40, 328] width 51 height 14
click at [111, 336] on span "Dosya ve Belgeler" at bounding box center [63, 343] width 97 height 14
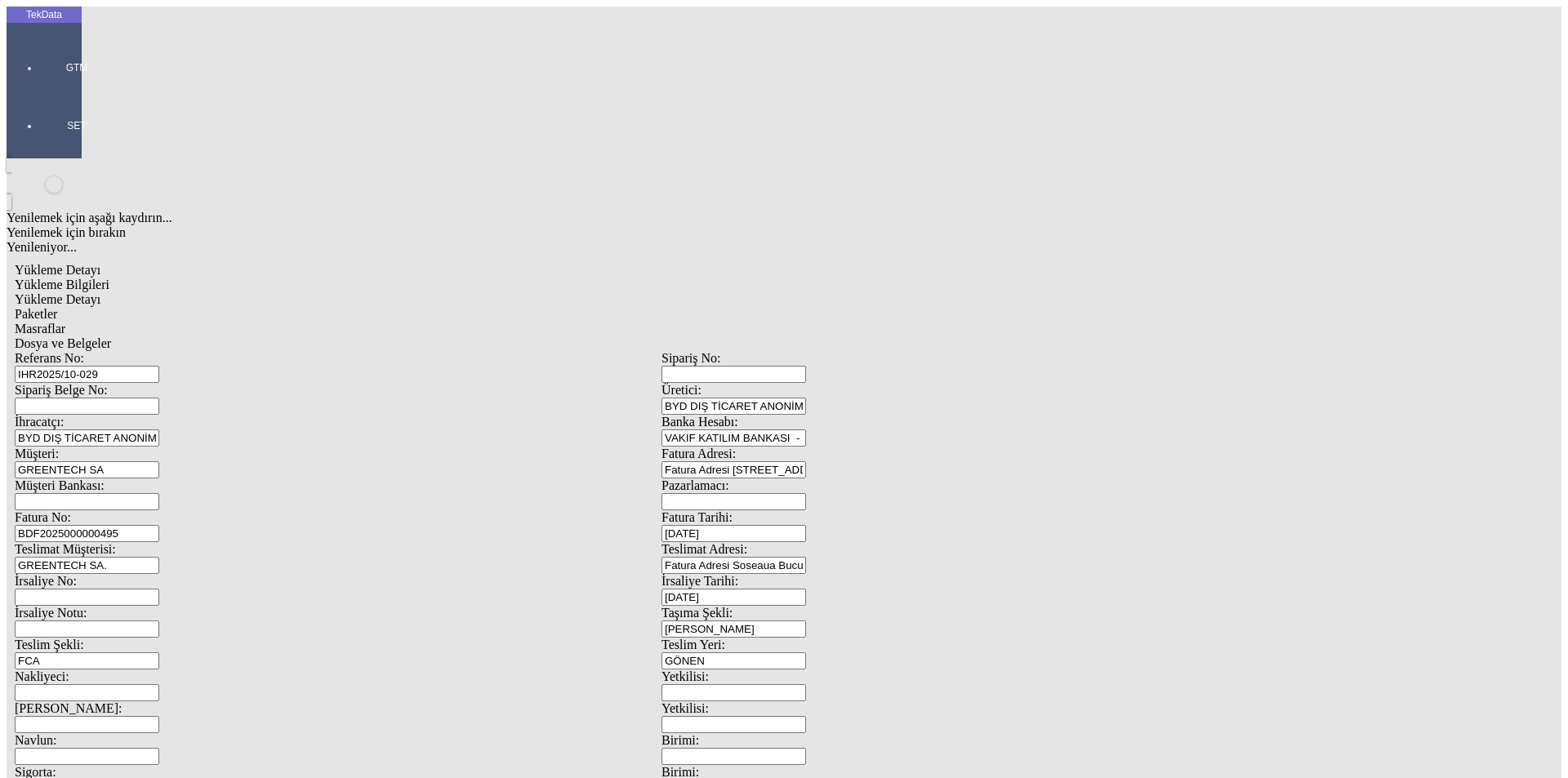
click at [111, 336] on span "Dosya ve Belgeler" at bounding box center [63, 343] width 97 height 14
click at [110, 277] on span "Yükleme Bilgileri" at bounding box center [62, 284] width 95 height 14
click at [54, 91] on div at bounding box center [77, 91] width 75 height 0
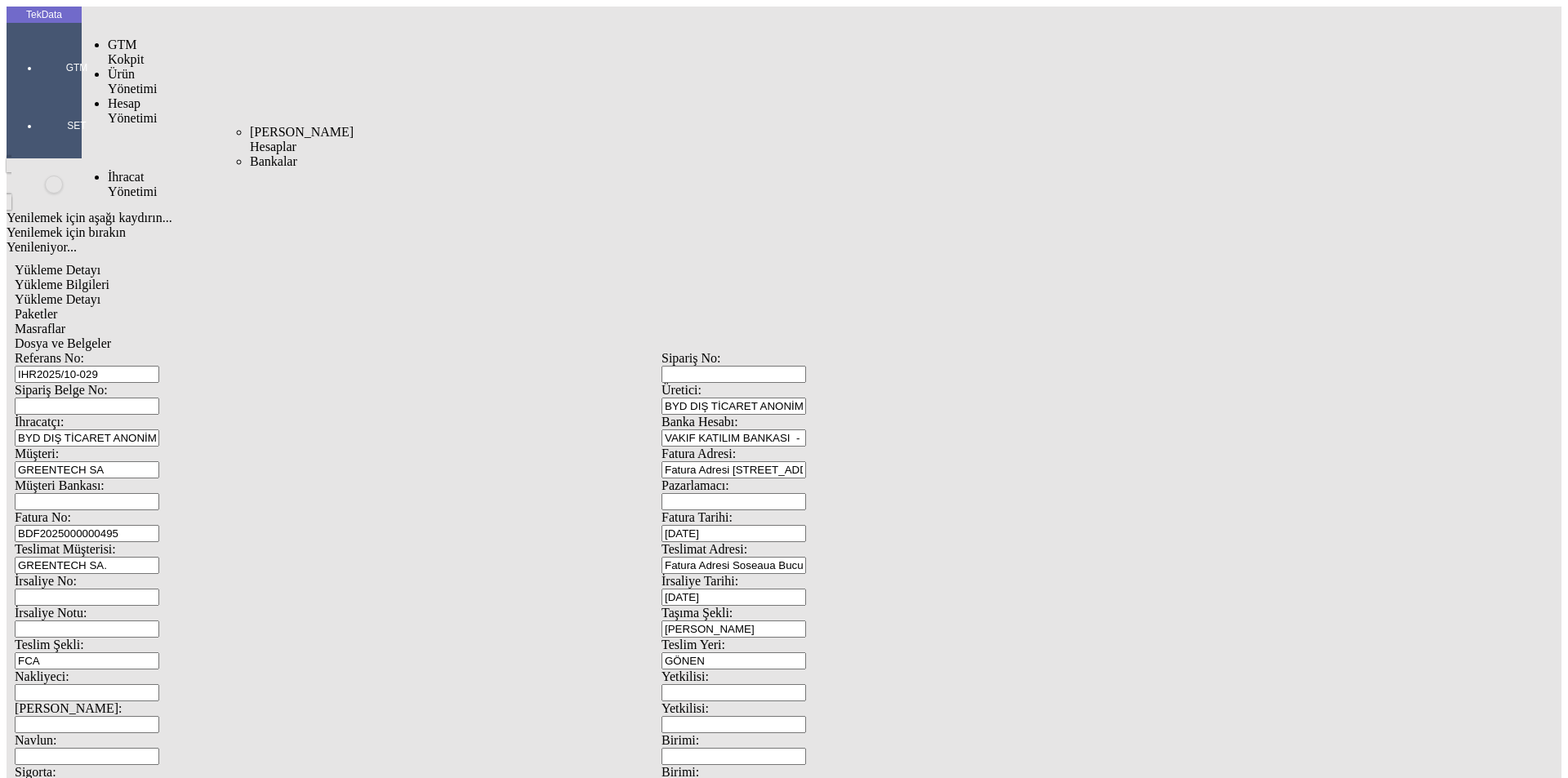
click at [131, 170] on span "İhracat Yönetimi" at bounding box center [133, 184] width 49 height 29
click at [249, 199] on span "Yüklemeler" at bounding box center [281, 205] width 62 height 14
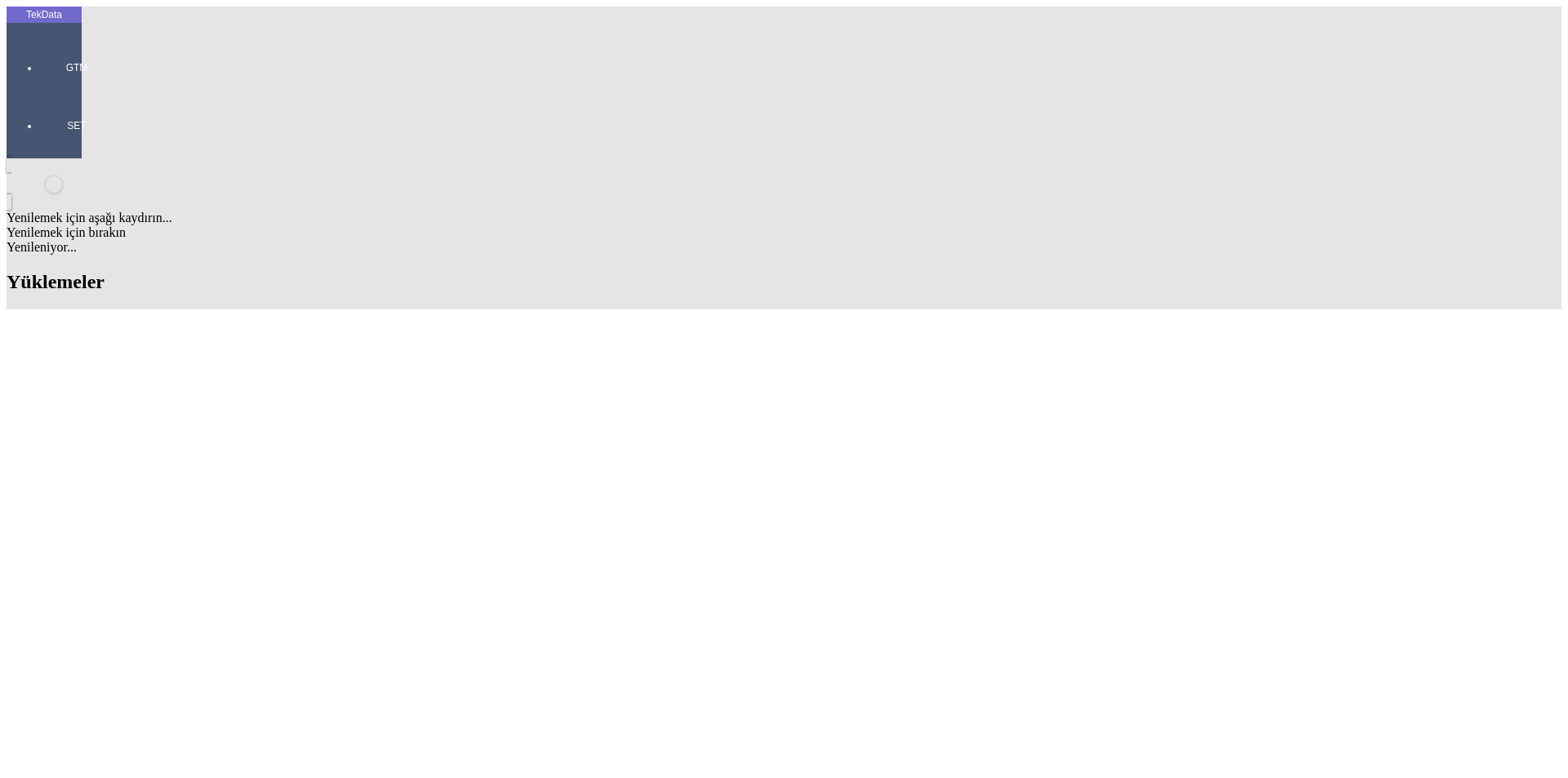
scroll to position [980, 0]
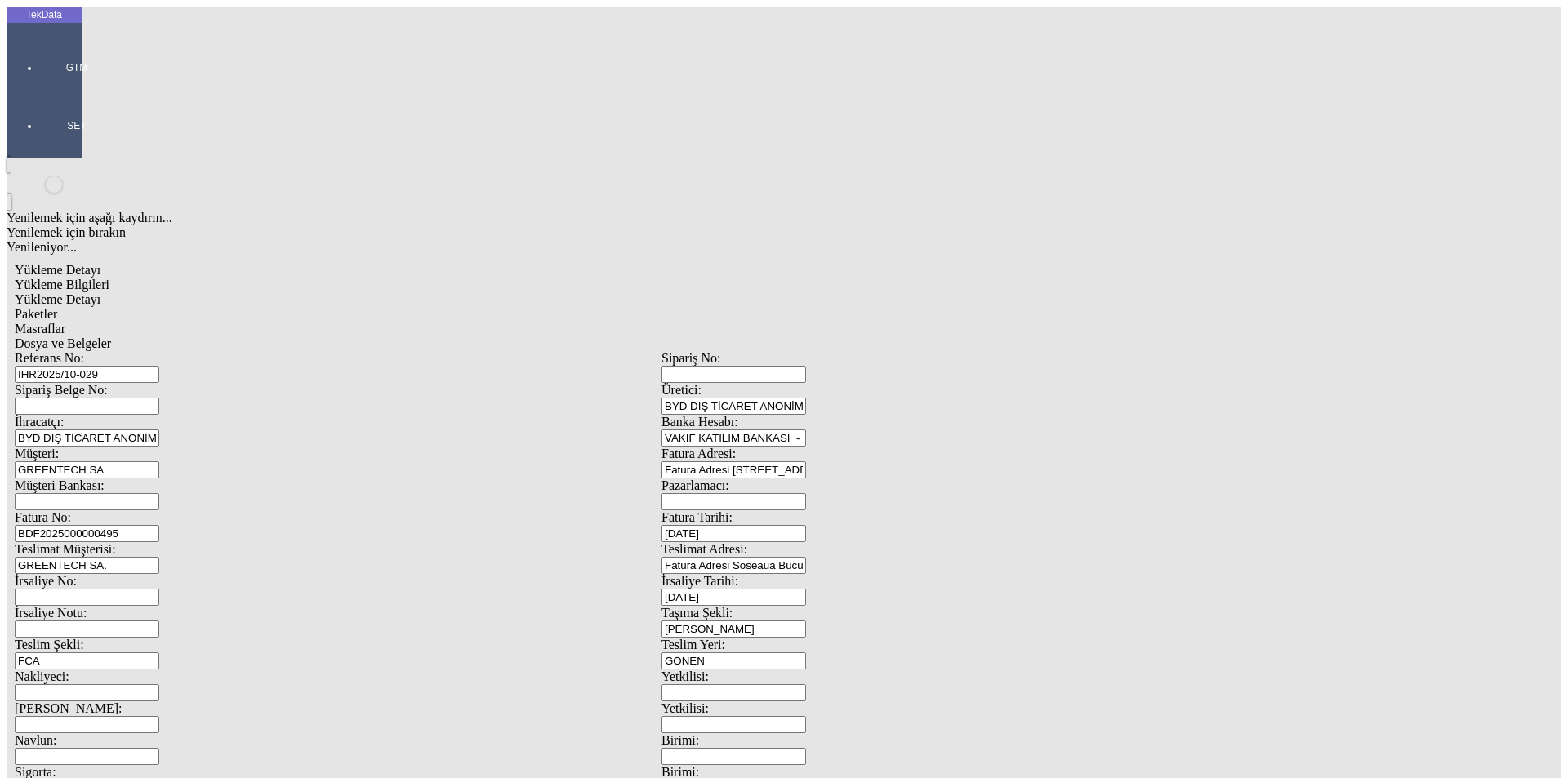
drag, startPoint x: 340, startPoint y: 115, endPoint x: 110, endPoint y: 119, distance: 230.0
click at [110, 351] on div "Referans No: IHR2025/10-029" at bounding box center [338, 367] width 647 height 32
drag, startPoint x: 339, startPoint y: 272, endPoint x: 98, endPoint y: 266, distance: 241.1
click at [98, 510] on div "Fatura No: BDF2025000000495" at bounding box center [338, 526] width 647 height 32
